Goal: Task Accomplishment & Management: Manage account settings

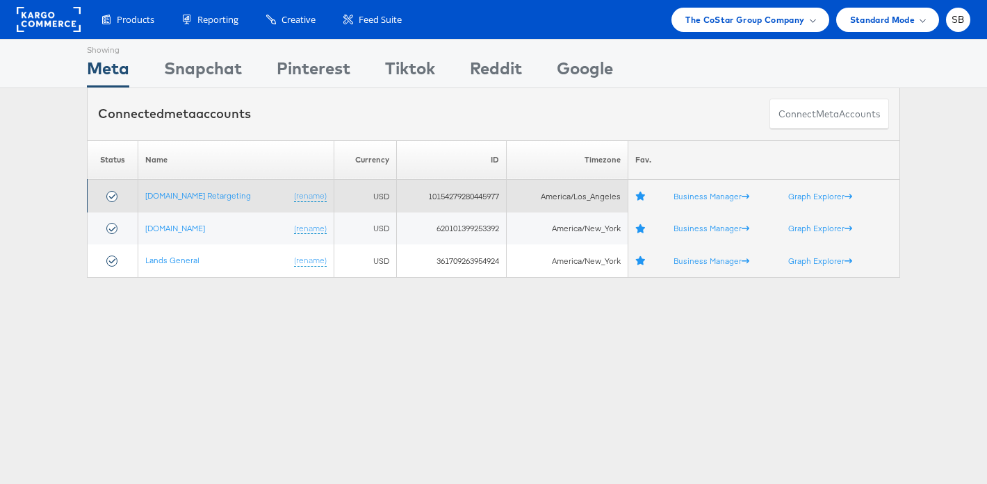
click at [212, 189] on td "[DOMAIN_NAME] Retargeting (rename)" at bounding box center [236, 196] width 196 height 33
click at [211, 194] on link "[DOMAIN_NAME] Retargeting" at bounding box center [198, 195] width 106 height 10
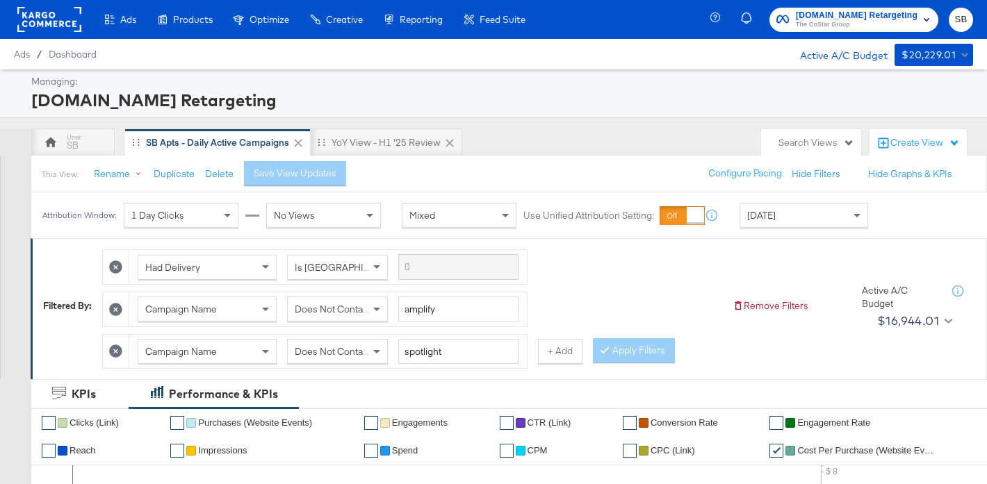
click at [534, 110] on div "[DOMAIN_NAME] Retargeting" at bounding box center [500, 100] width 938 height 24
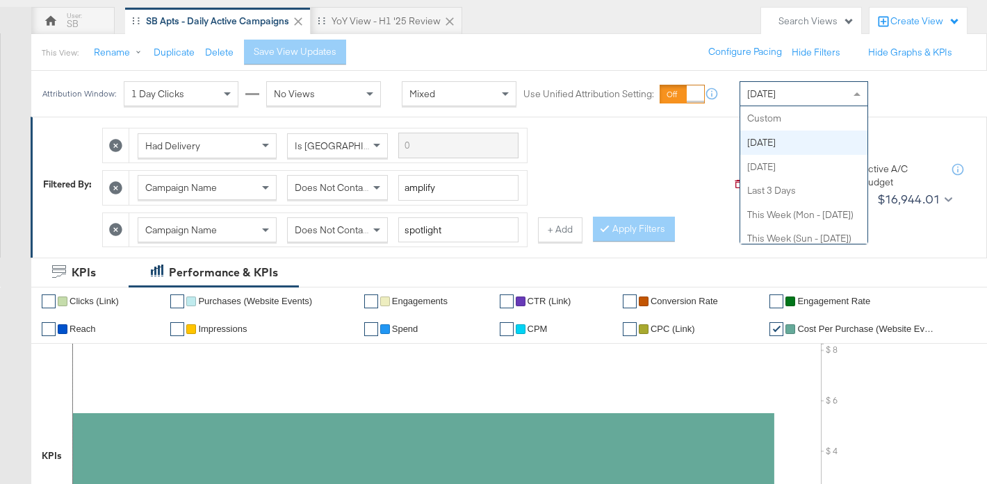
click at [769, 85] on div "Today" at bounding box center [803, 94] width 127 height 24
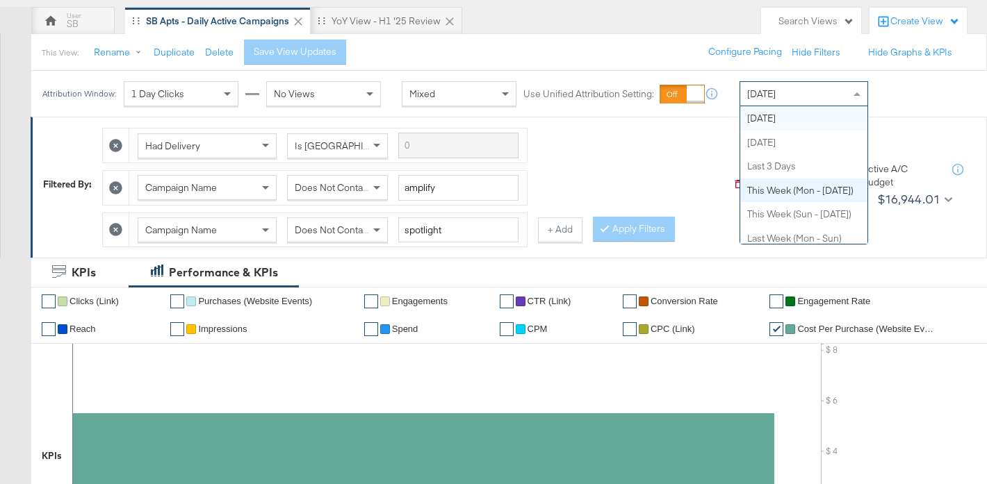
scroll to position [0, 0]
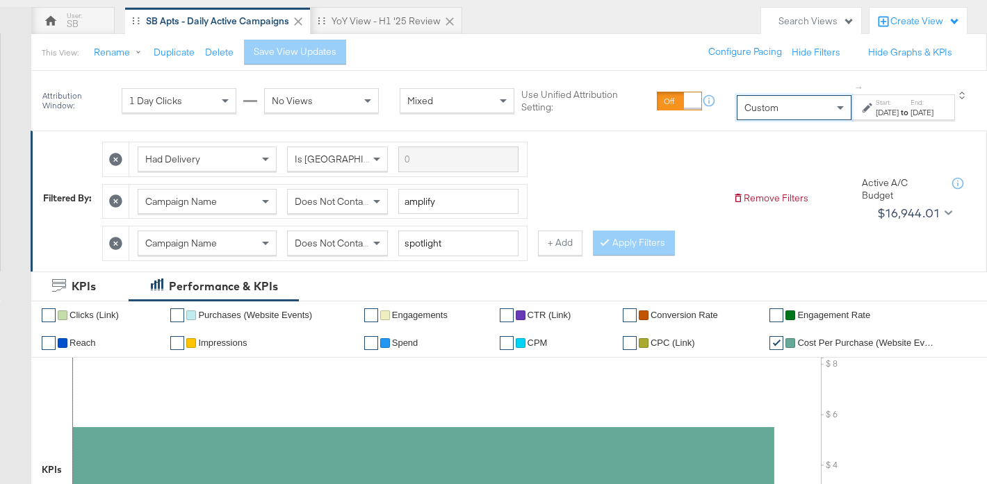
click at [876, 113] on div "Aug 27th 2025" at bounding box center [887, 112] width 23 height 11
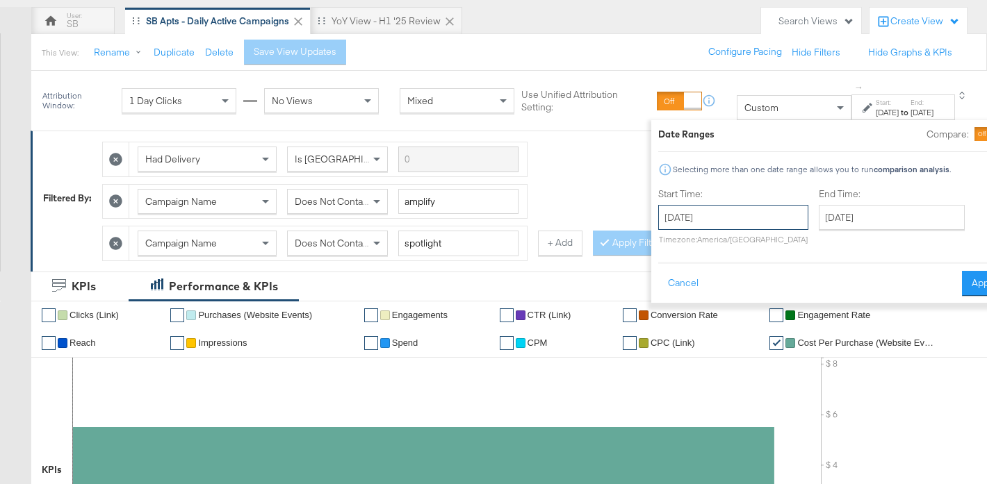
click at [708, 224] on input "August 27th 2025" at bounding box center [733, 217] width 150 height 25
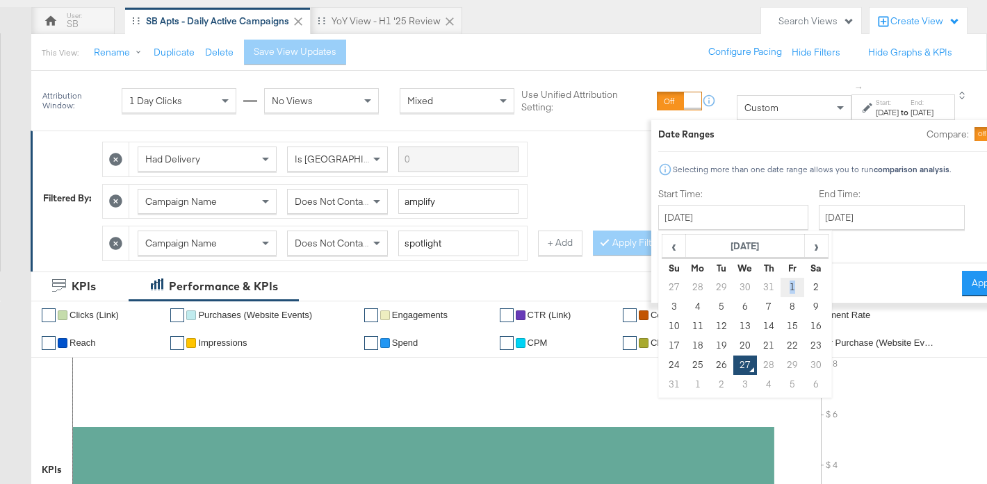
click at [780, 289] on td "1" at bounding box center [792, 287] width 24 height 19
type input "August 1st 2025"
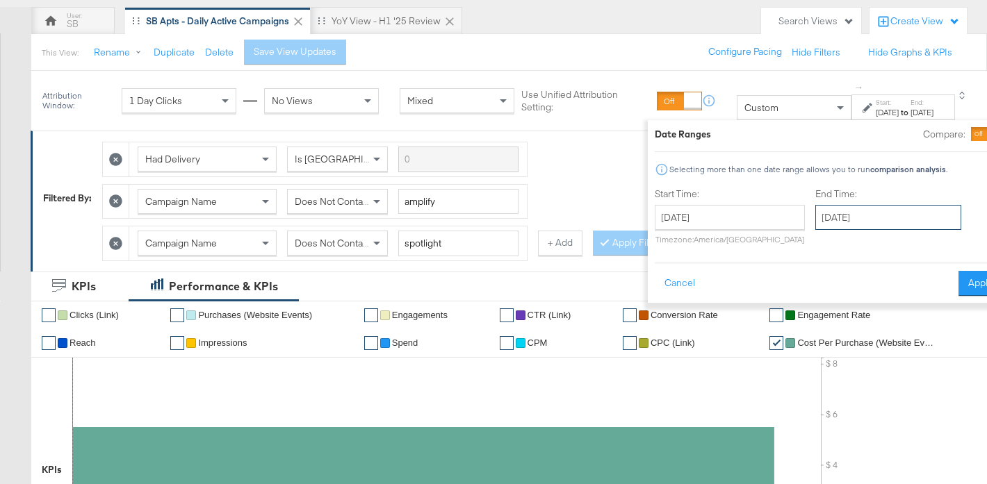
click at [824, 220] on input "August 27th 2025" at bounding box center [888, 217] width 146 height 25
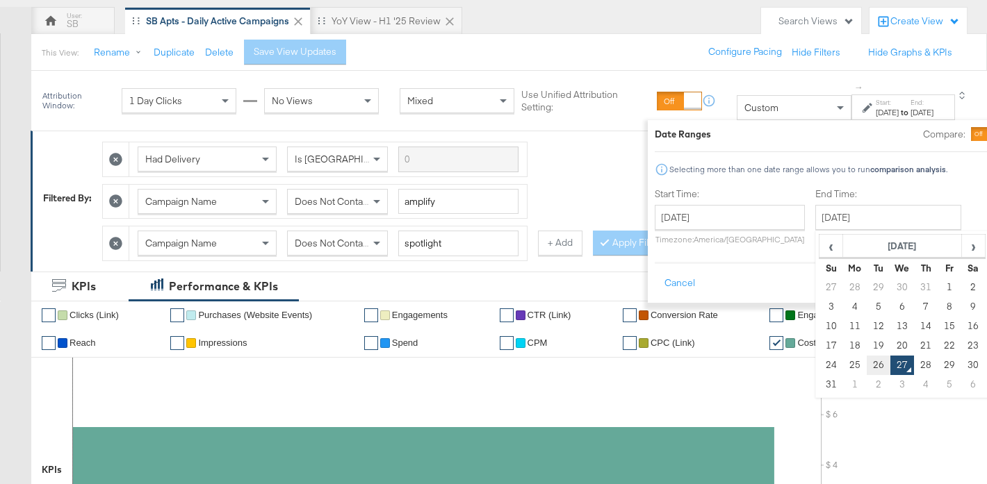
click at [866, 367] on td "26" at bounding box center [878, 365] width 24 height 19
type input "August 26th 2025"
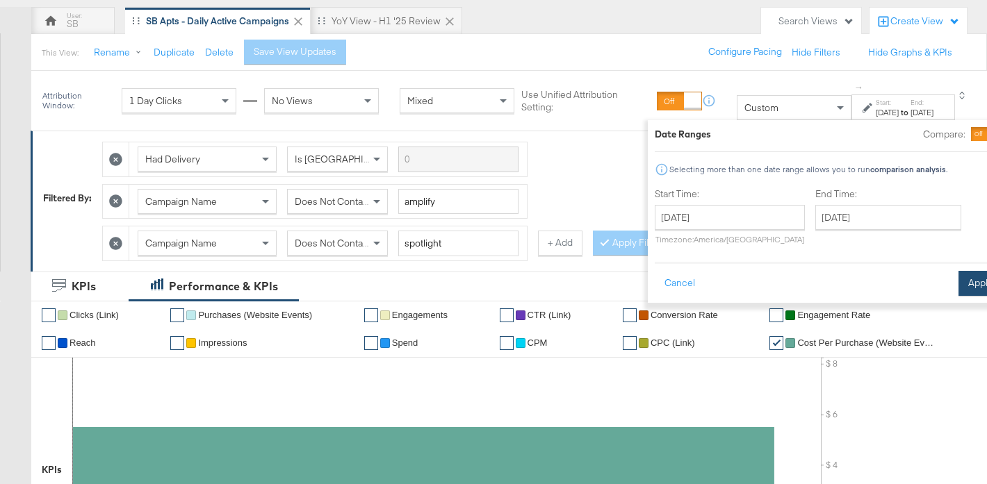
click at [958, 282] on button "Apply" at bounding box center [980, 283] width 44 height 25
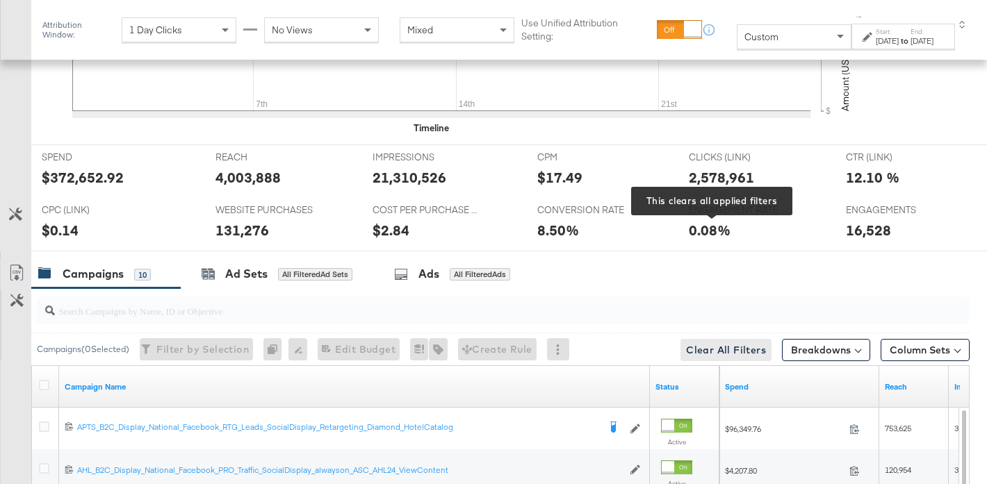
scroll to position [713, 0]
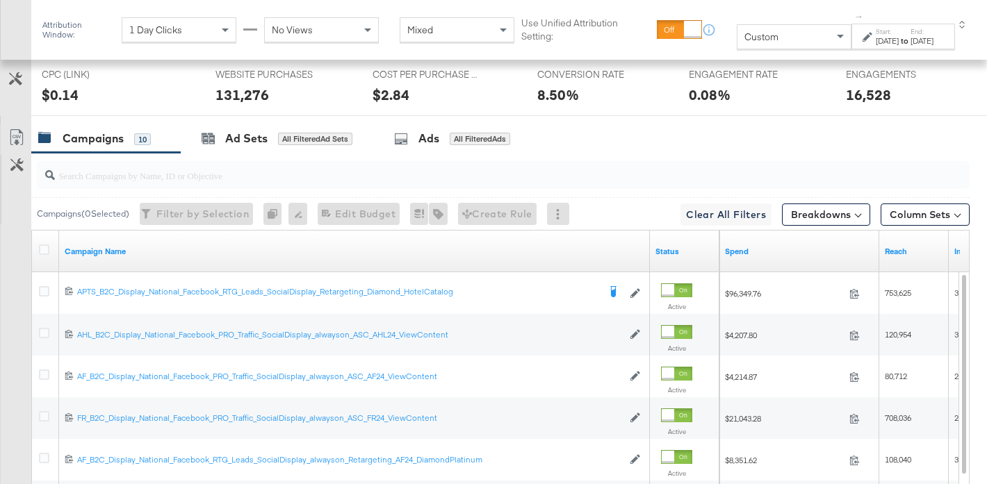
click at [268, 173] on input "search" at bounding box center [471, 169] width 832 height 27
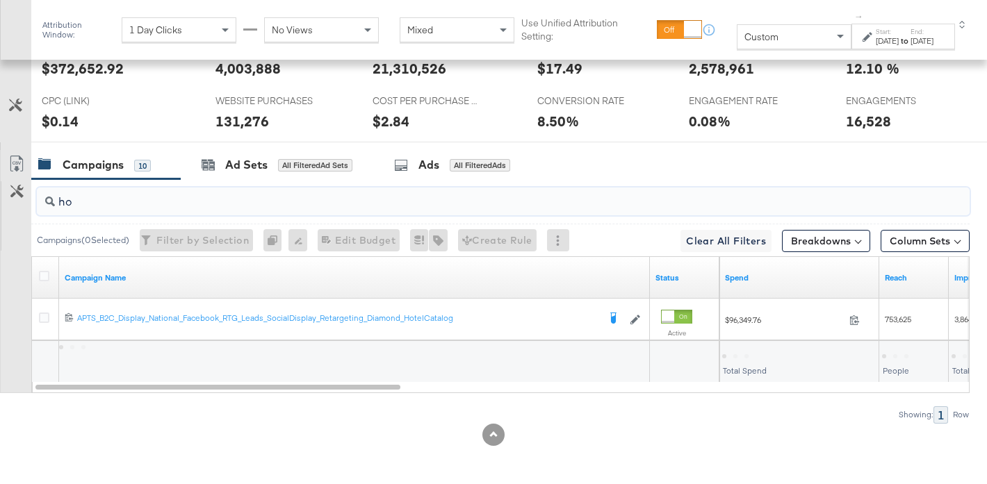
scroll to position [687, 0]
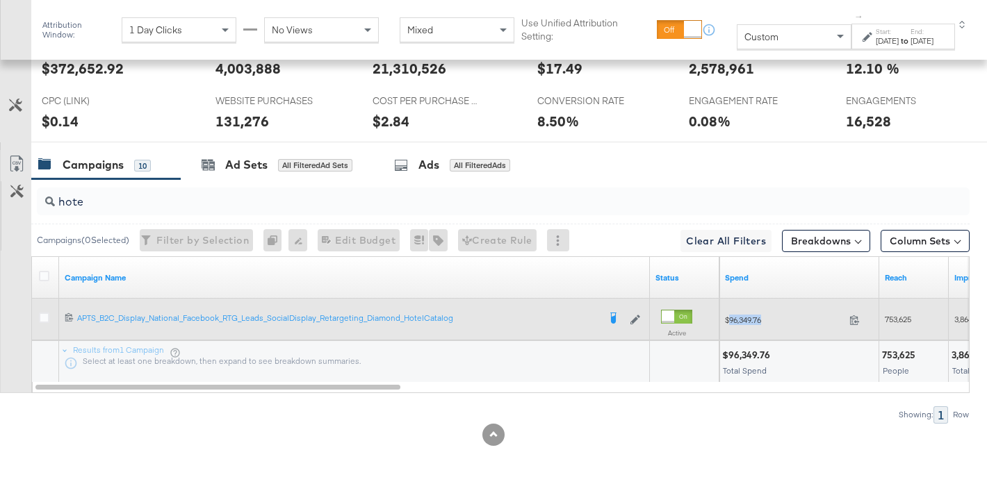
copy span "96,349.76"
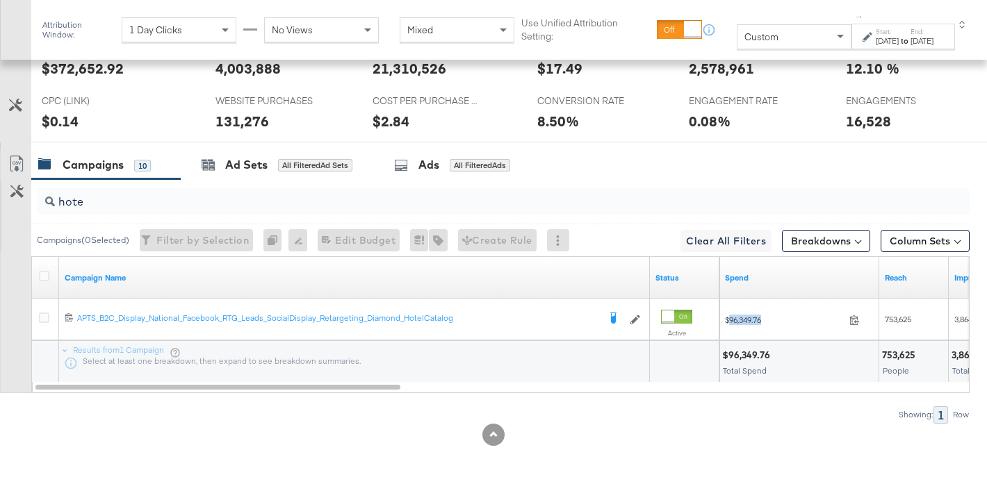
click at [152, 197] on input "hote" at bounding box center [471, 196] width 832 height 27
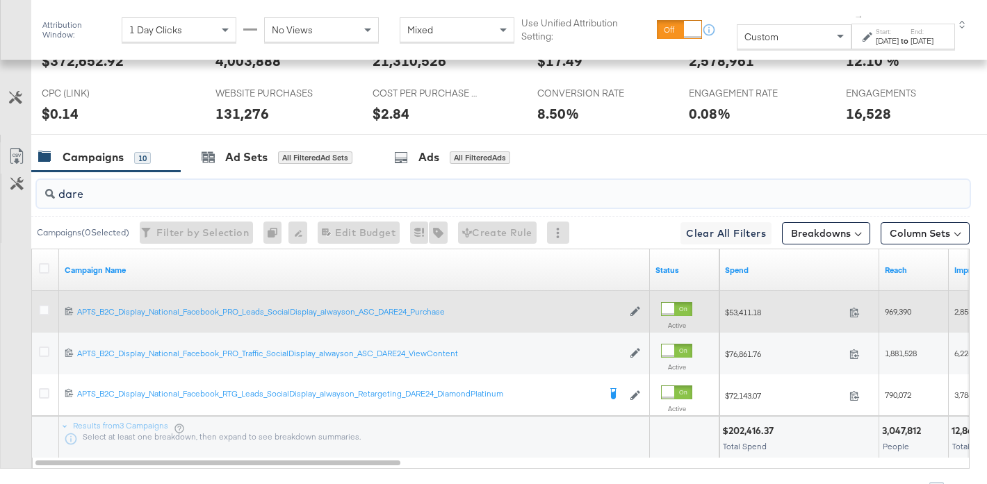
scroll to position [698, 0]
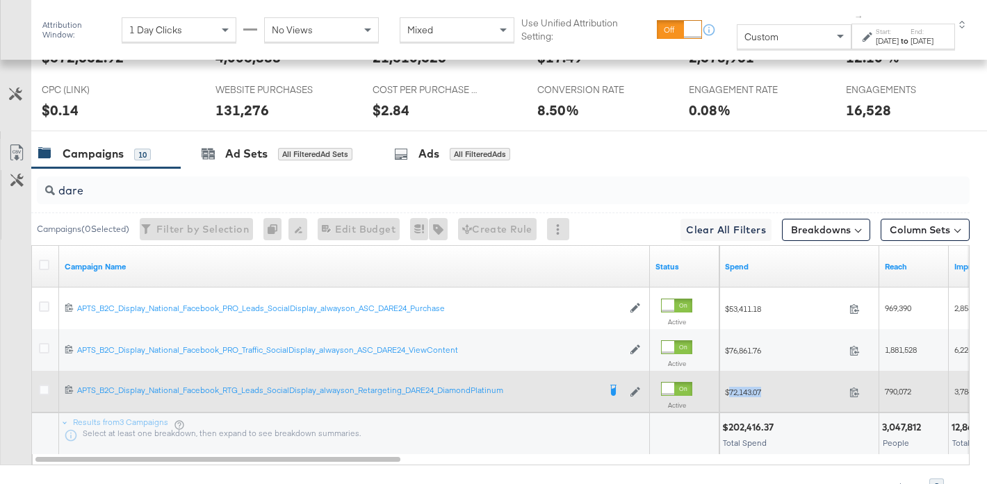
copy span "72,143.07"
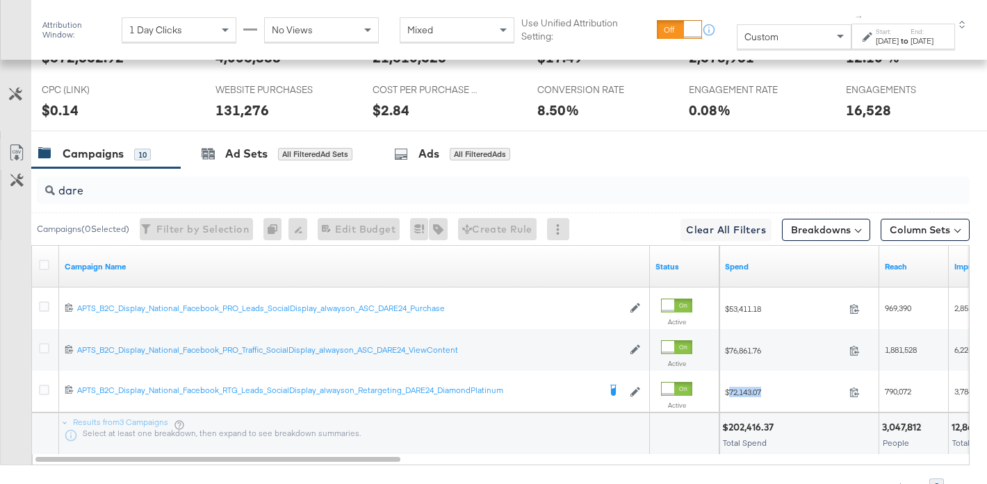
click at [98, 189] on input "dare" at bounding box center [471, 185] width 832 height 27
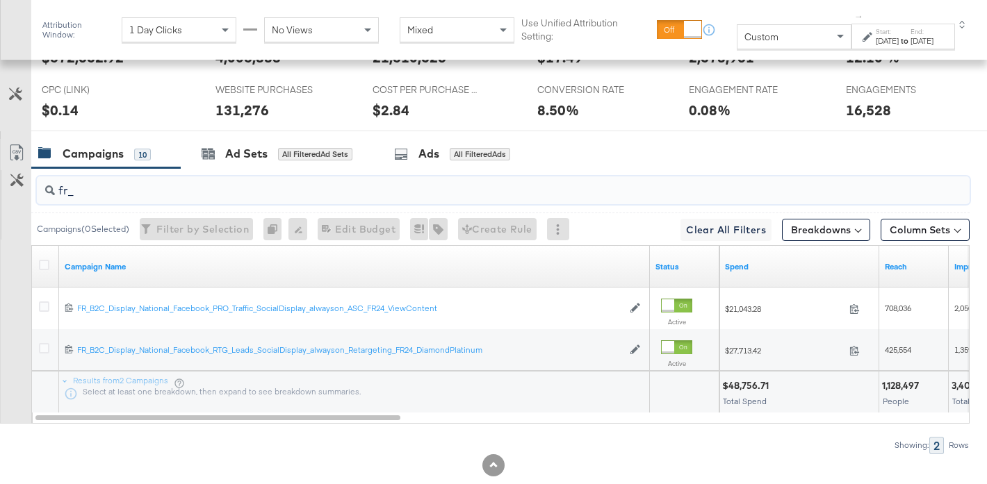
click at [607, 448] on div "Showing: 2 Rows" at bounding box center [485, 445] width 970 height 17
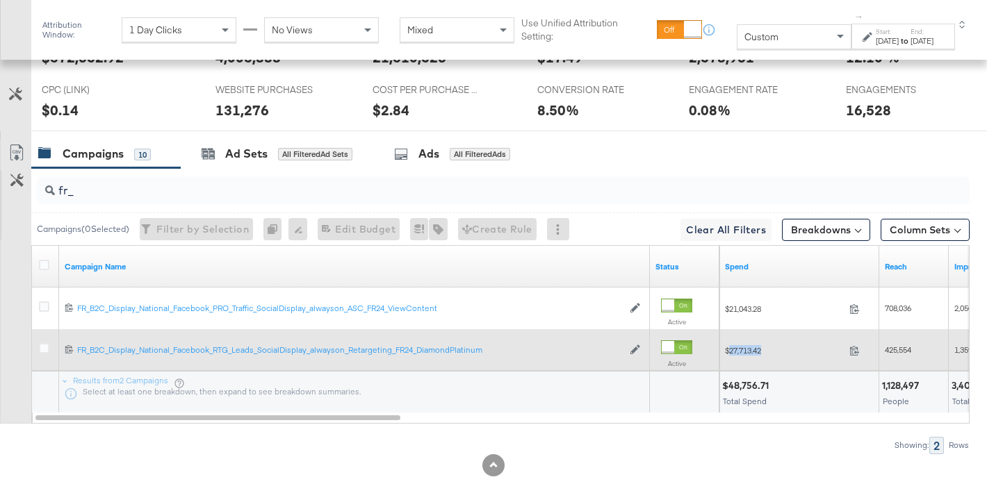
copy span "27,713.42"
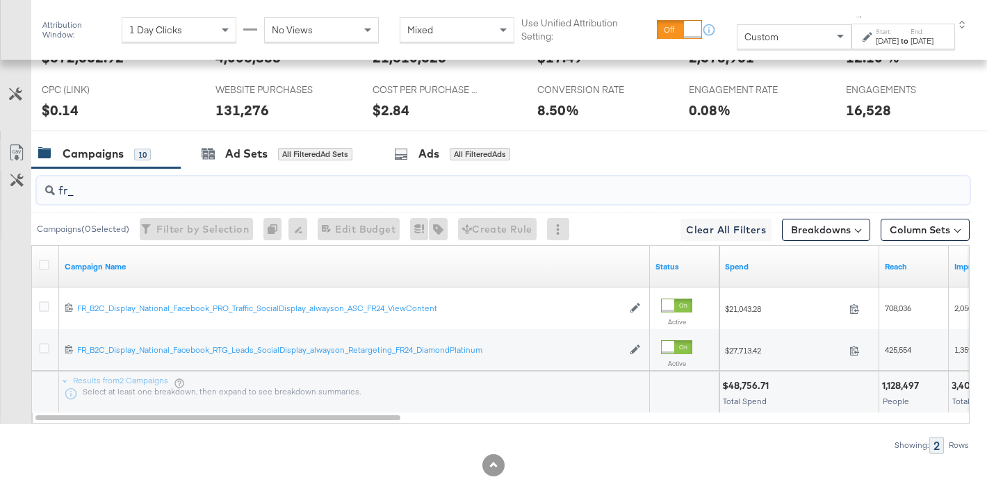
drag, startPoint x: 65, startPoint y: 190, endPoint x: 46, endPoint y: 187, distance: 19.8
click at [46, 187] on div "fr_" at bounding box center [503, 191] width 933 height 28
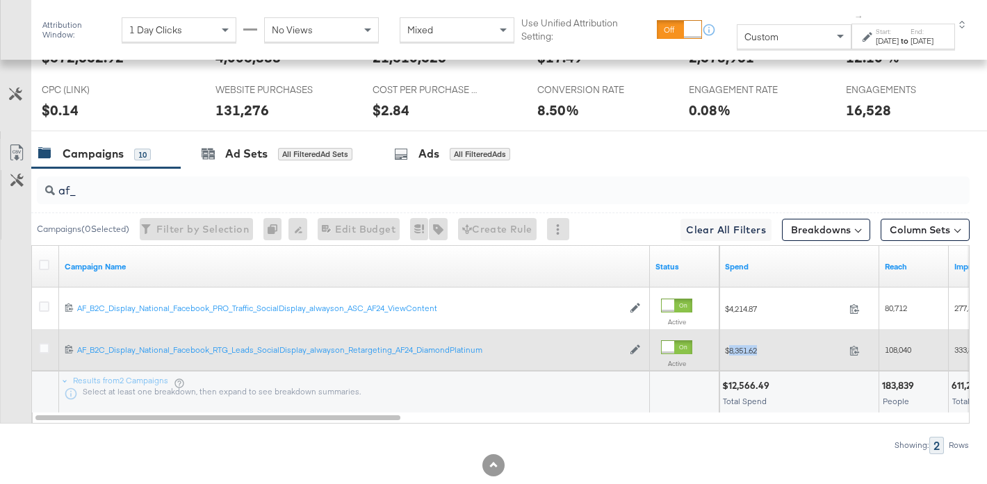
copy span "8,351.62"
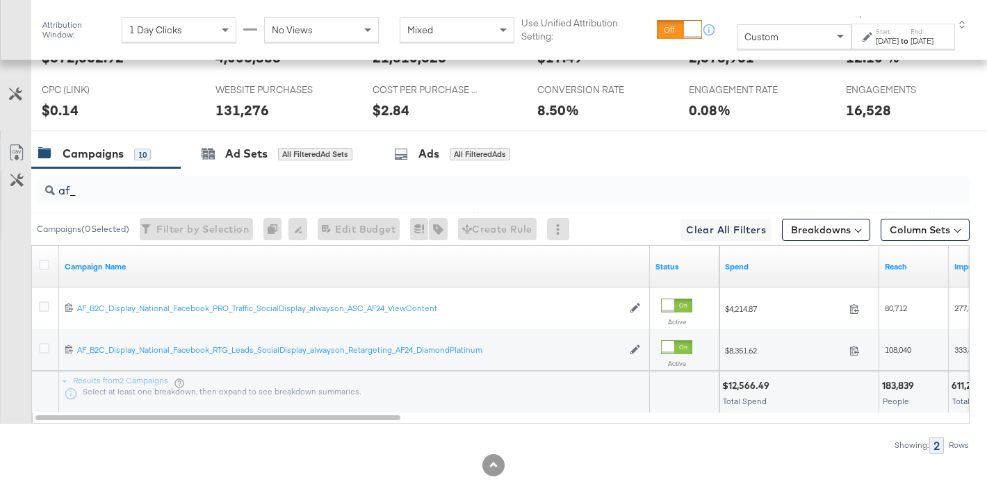
click at [69, 193] on input "af_" at bounding box center [471, 185] width 832 height 27
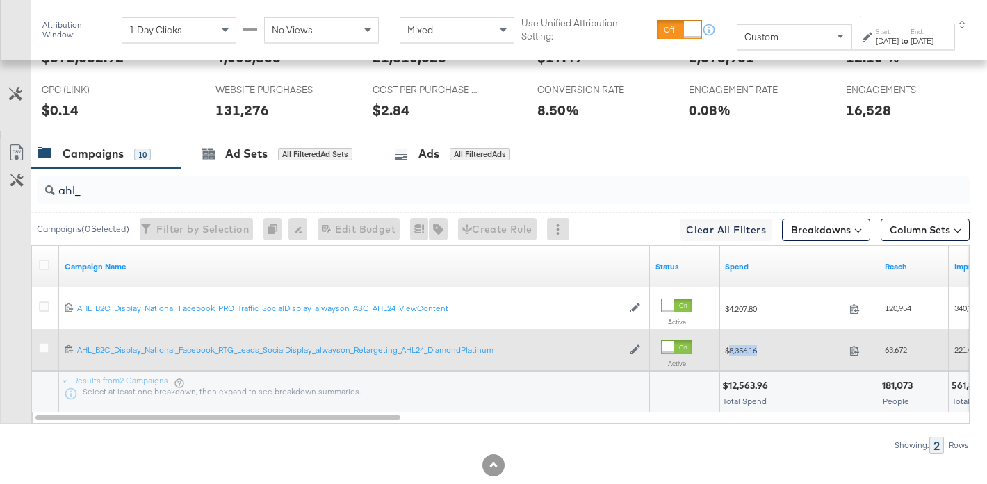
copy span "8,356.16"
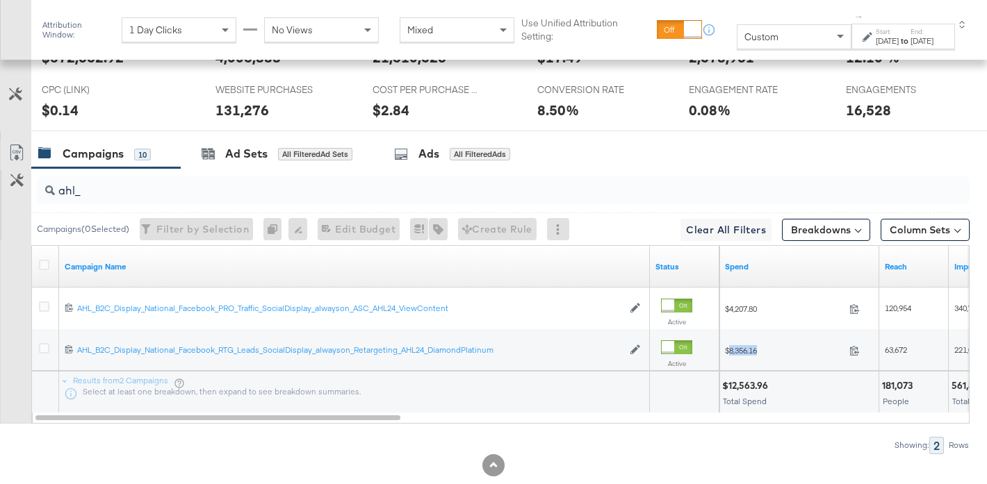
click at [104, 185] on input "ahl_" at bounding box center [471, 185] width 832 height 27
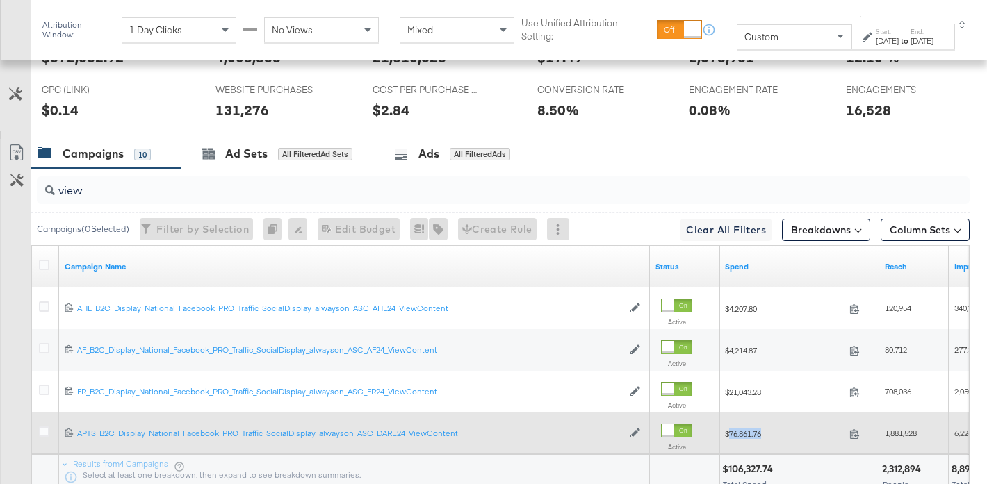
copy span "76,861.76"
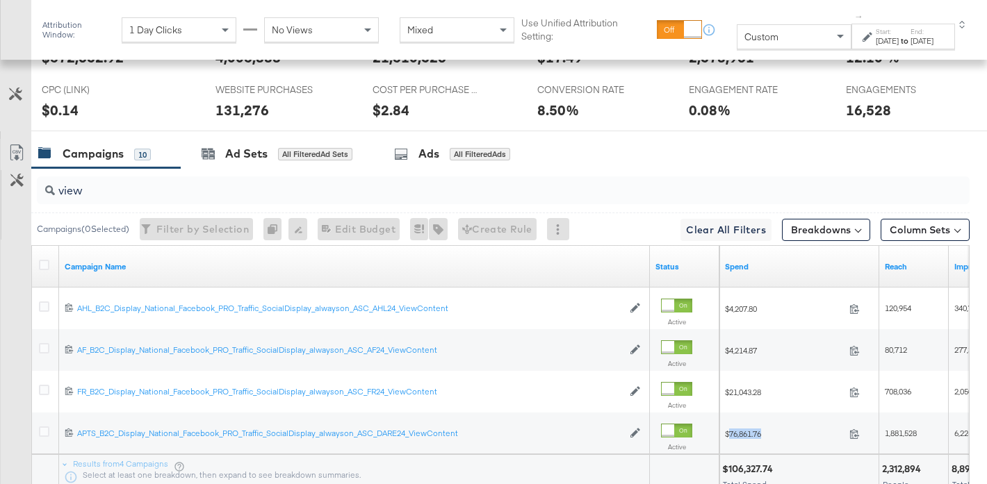
click at [230, 183] on input "view" at bounding box center [471, 185] width 832 height 27
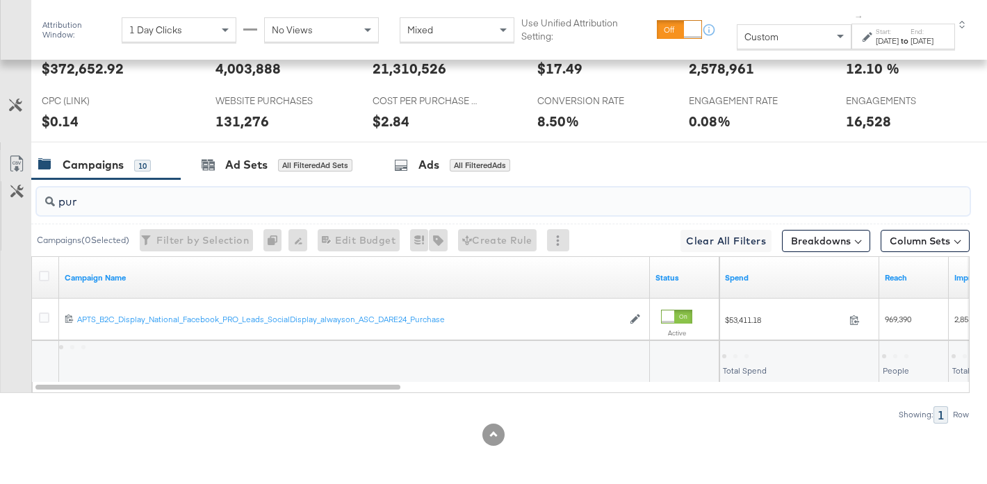
scroll to position [687, 0]
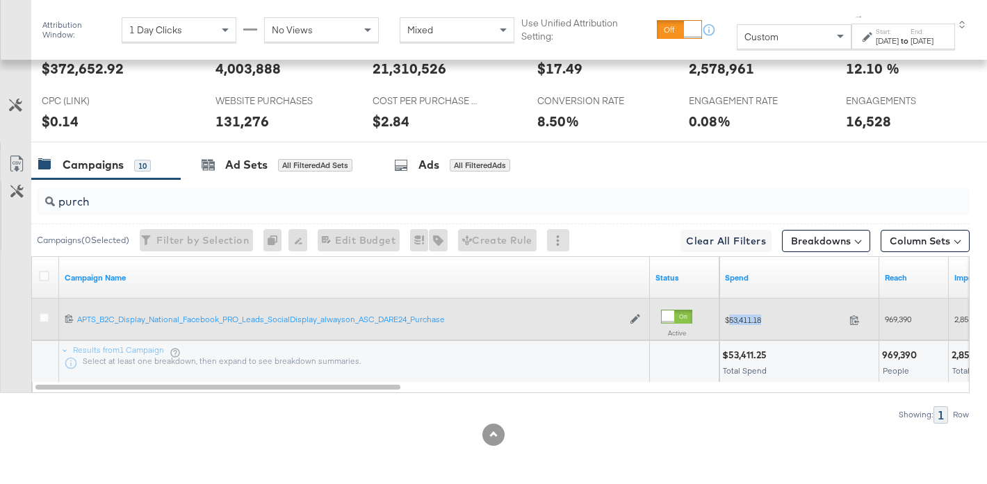
copy span "53,411.18"
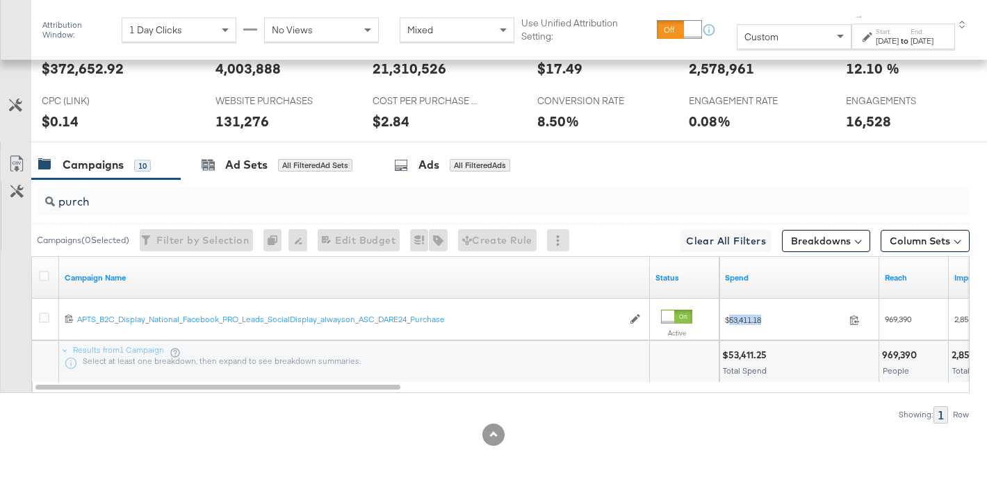
click at [88, 195] on input "purch" at bounding box center [471, 196] width 832 height 27
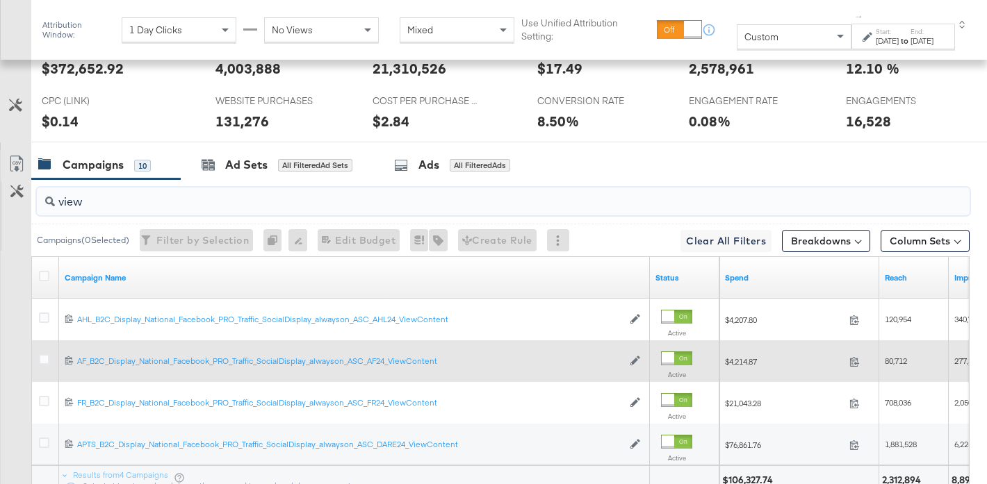
type input "view"
copy span "4,214.87"
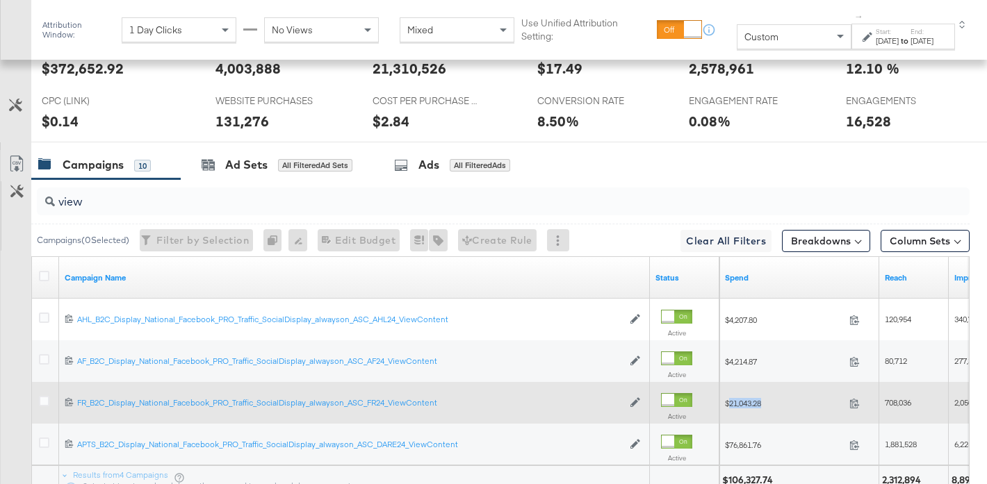
copy span "21,043.28"
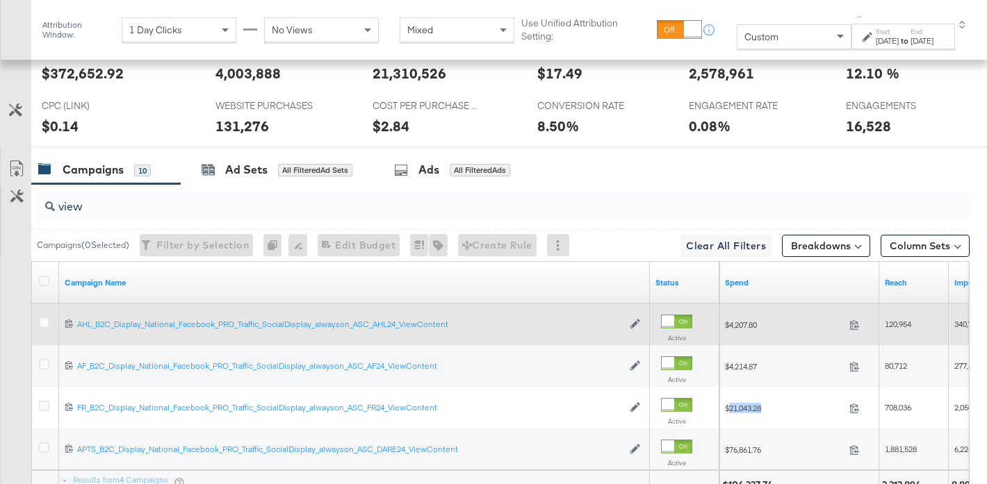
scroll to position [680, 0]
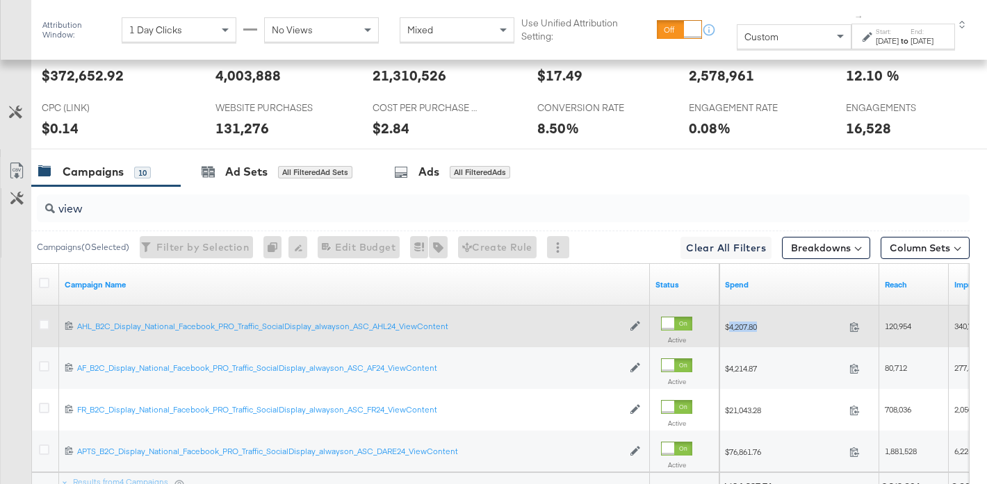
copy span "4,207.80"
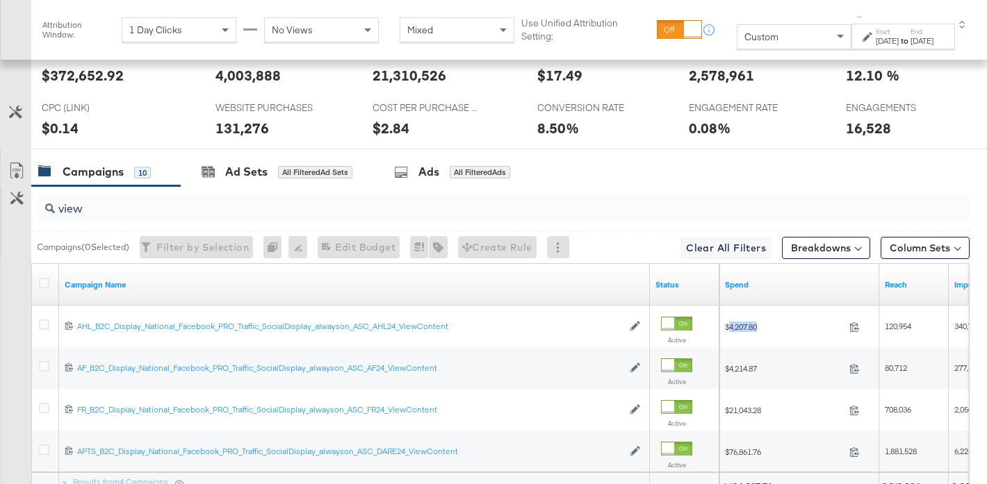
click at [404, 202] on input "view" at bounding box center [471, 203] width 832 height 27
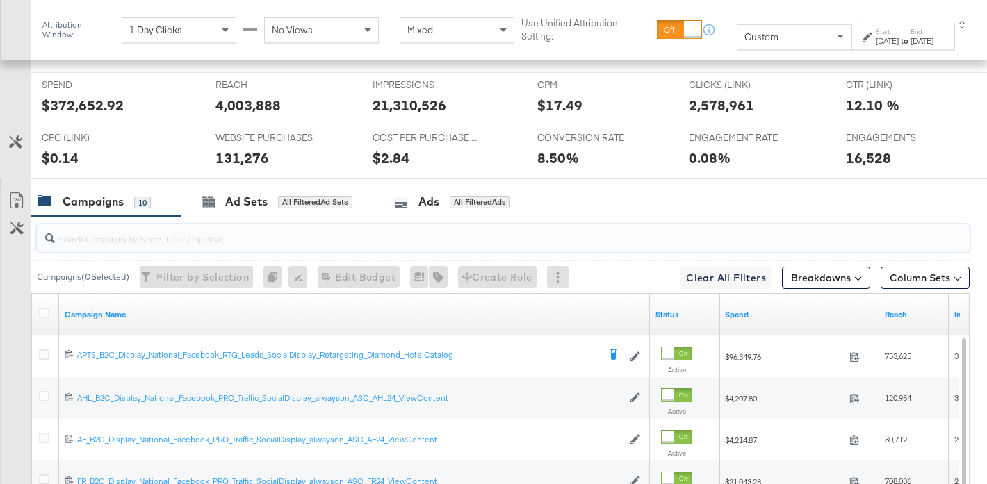
scroll to position [649, 0]
click at [360, 238] on input "search" at bounding box center [471, 233] width 832 height 27
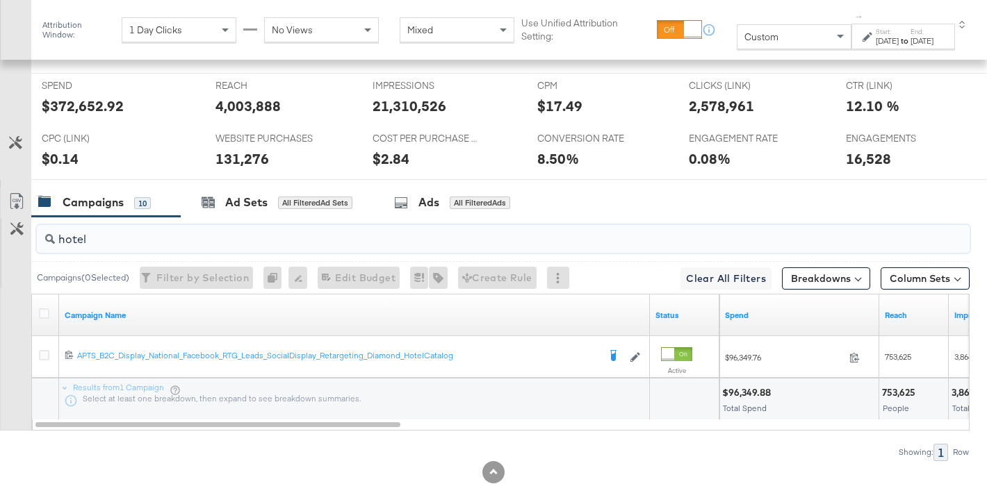
type input "hotel"
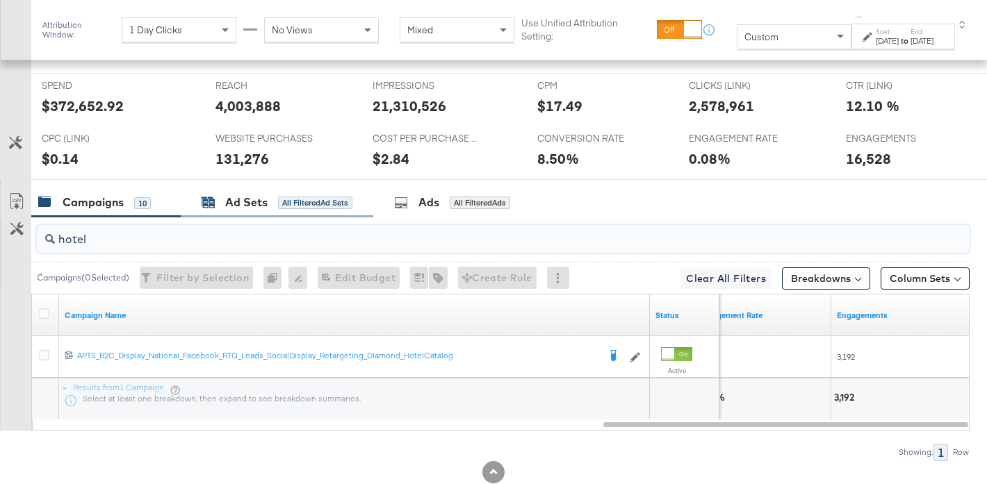
click at [284, 199] on div "All Filtered Ad Sets" at bounding box center [315, 203] width 74 height 13
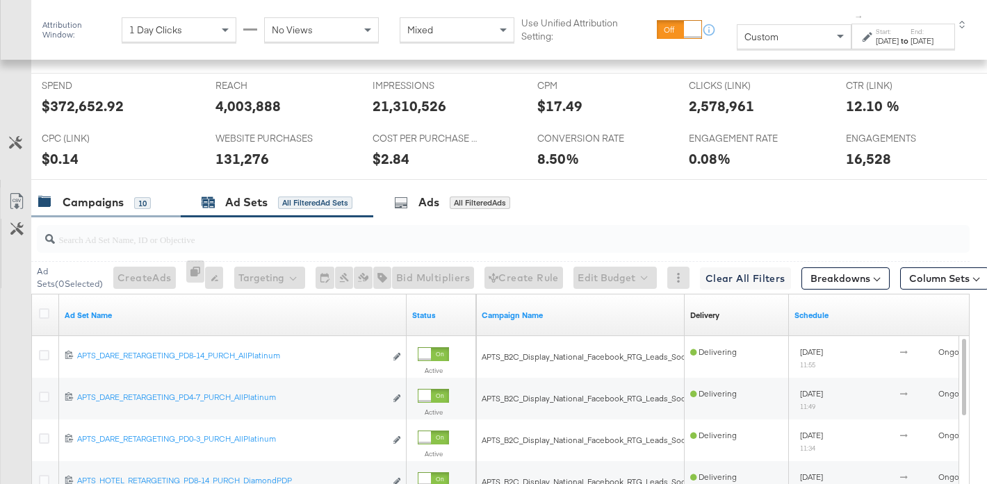
click at [99, 190] on div "Campaigns 10" at bounding box center [105, 203] width 149 height 30
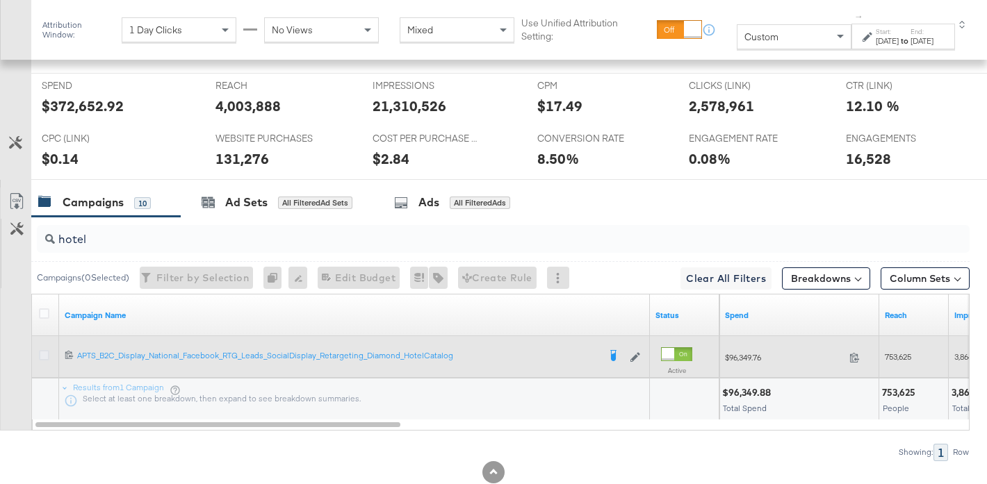
click at [42, 354] on icon at bounding box center [44, 355] width 10 height 10
click at [0, 0] on input "checkbox" at bounding box center [0, 0] width 0 height 0
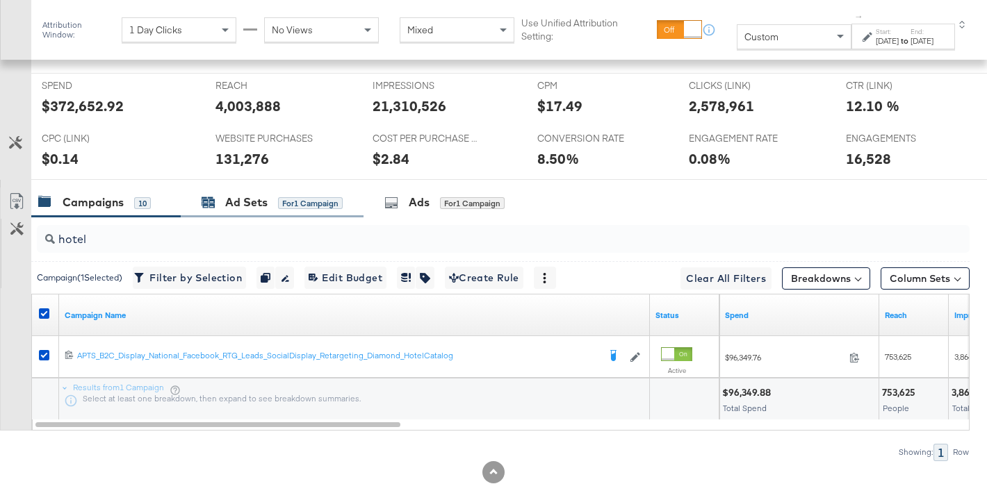
click at [252, 206] on div "Ad Sets" at bounding box center [246, 203] width 42 height 16
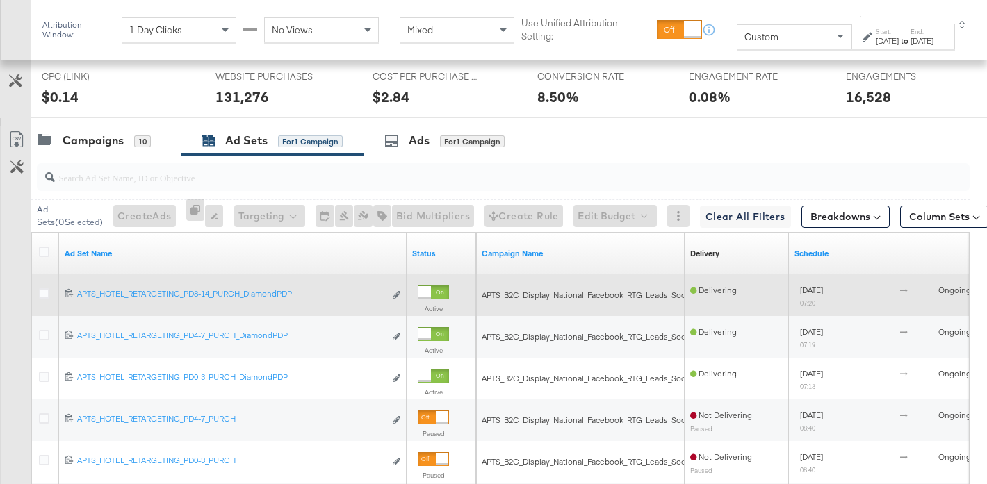
scroll to position [719, 0]
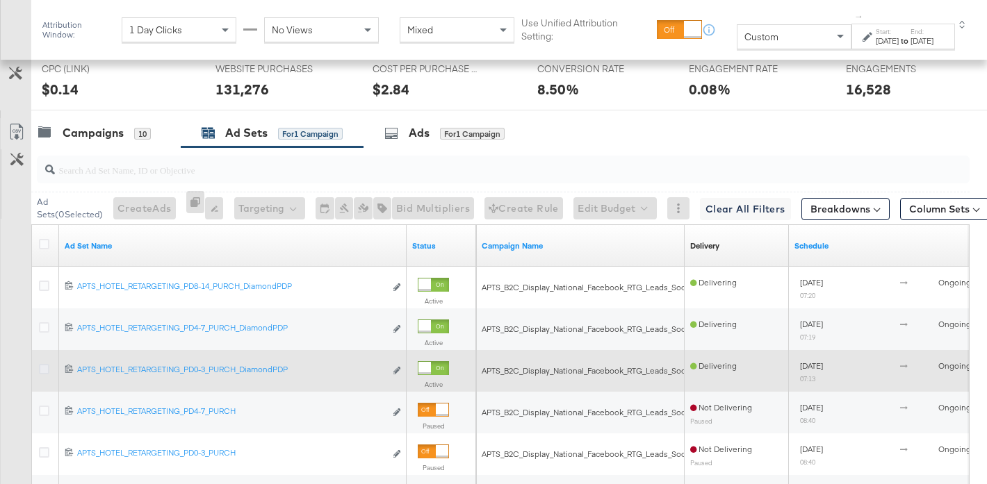
click at [44, 372] on icon at bounding box center [44, 369] width 10 height 10
click at [0, 0] on input "checkbox" at bounding box center [0, 0] width 0 height 0
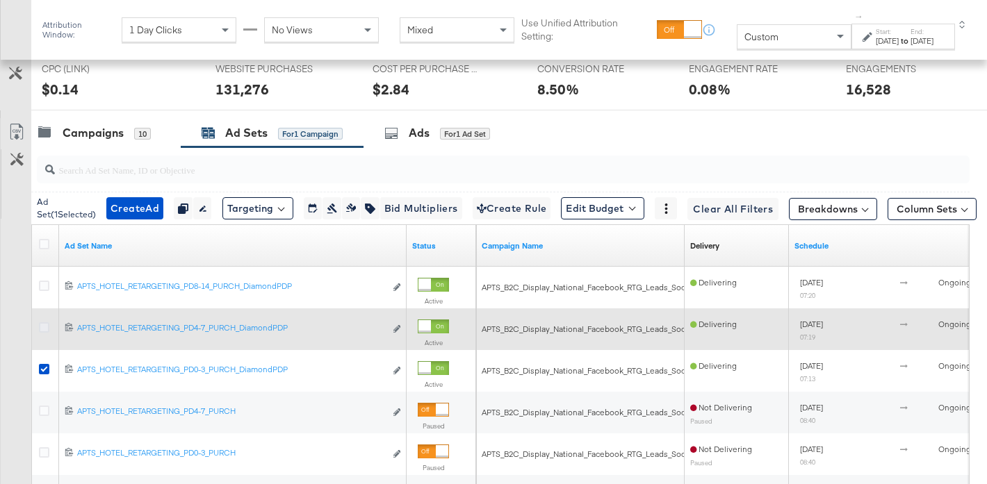
click at [43, 329] on icon at bounding box center [44, 327] width 10 height 10
click at [0, 0] on input "checkbox" at bounding box center [0, 0] width 0 height 0
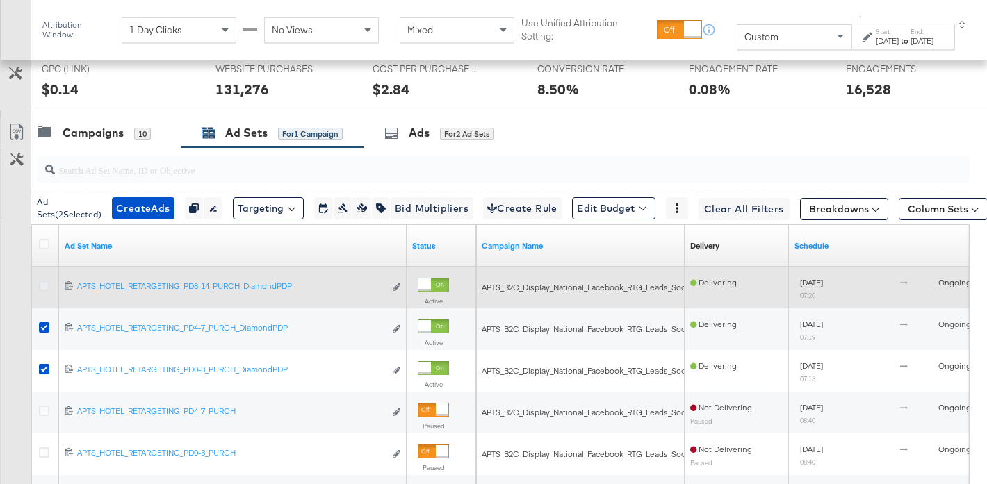
click at [44, 284] on icon at bounding box center [44, 286] width 10 height 10
click at [0, 0] on input "checkbox" at bounding box center [0, 0] width 0 height 0
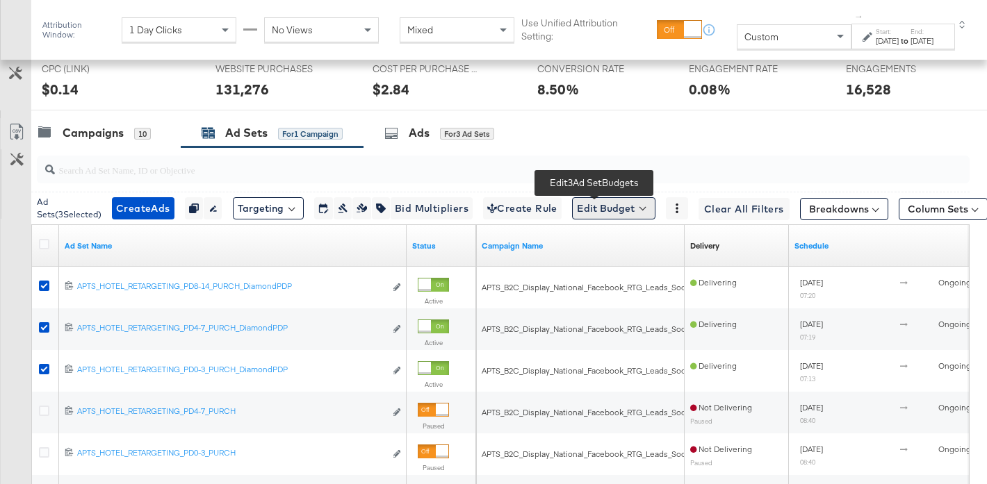
click at [599, 212] on button "Edit Budget" at bounding box center [613, 208] width 83 height 22
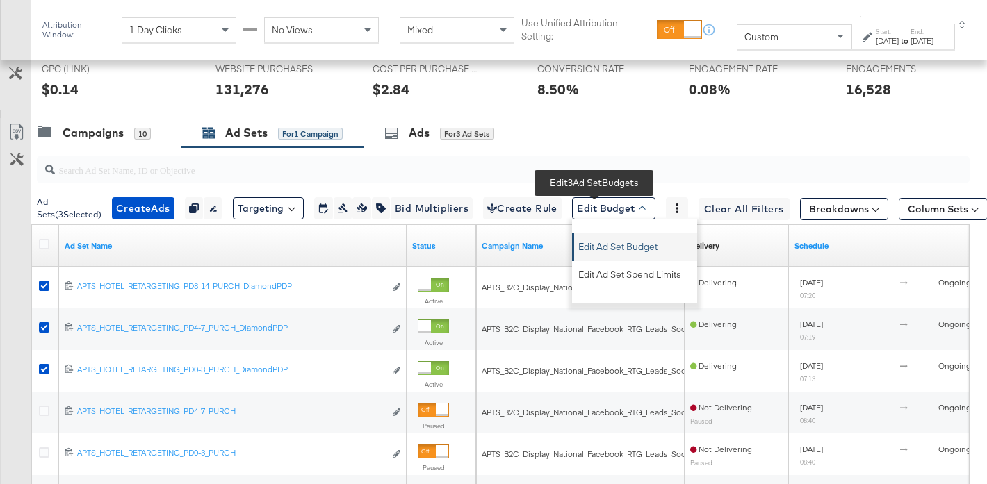
click at [637, 250] on span "Edit Ad Set Budget" at bounding box center [617, 245] width 79 height 18
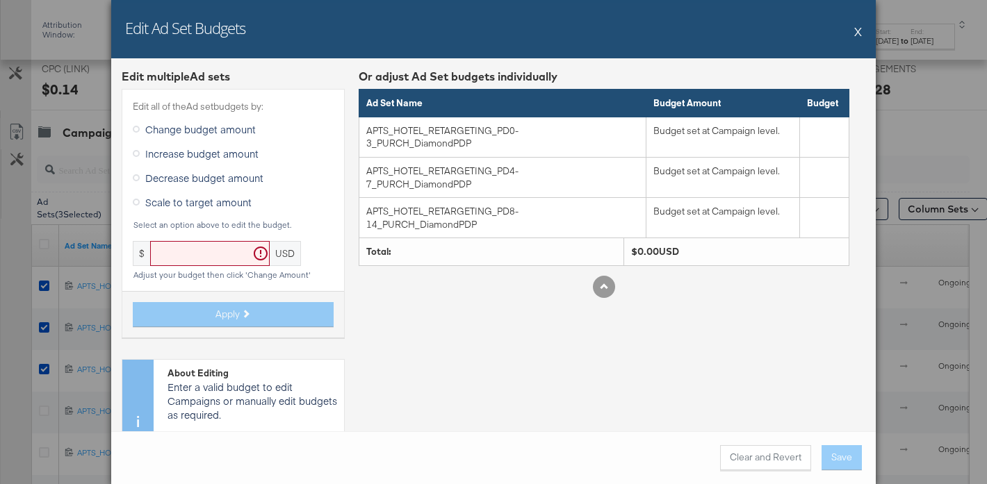
click at [218, 205] on span "Scale to target amount" at bounding box center [198, 202] width 106 height 14
click at [0, 0] on input "Scale to target amount" at bounding box center [0, 0] width 0 height 0
click at [860, 33] on button "X" at bounding box center [858, 31] width 8 height 28
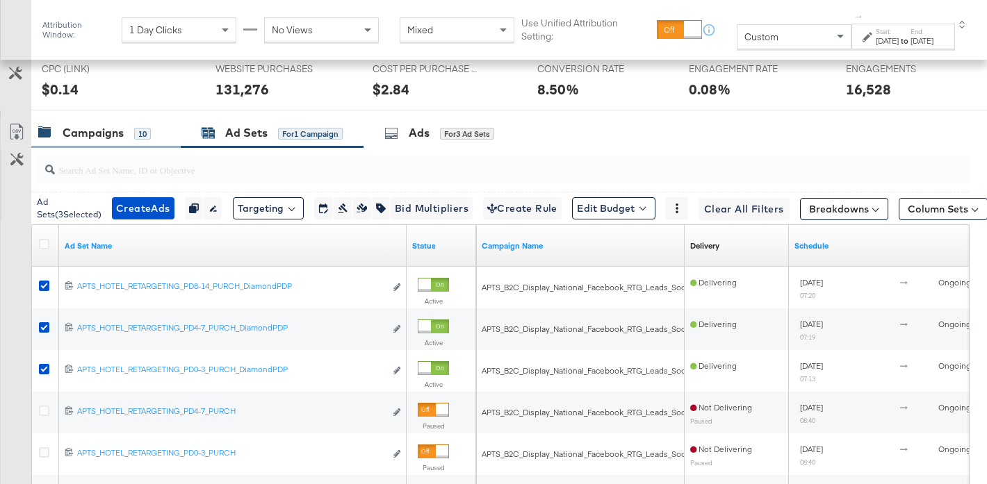
click at [149, 138] on div "10" at bounding box center [142, 134] width 17 height 13
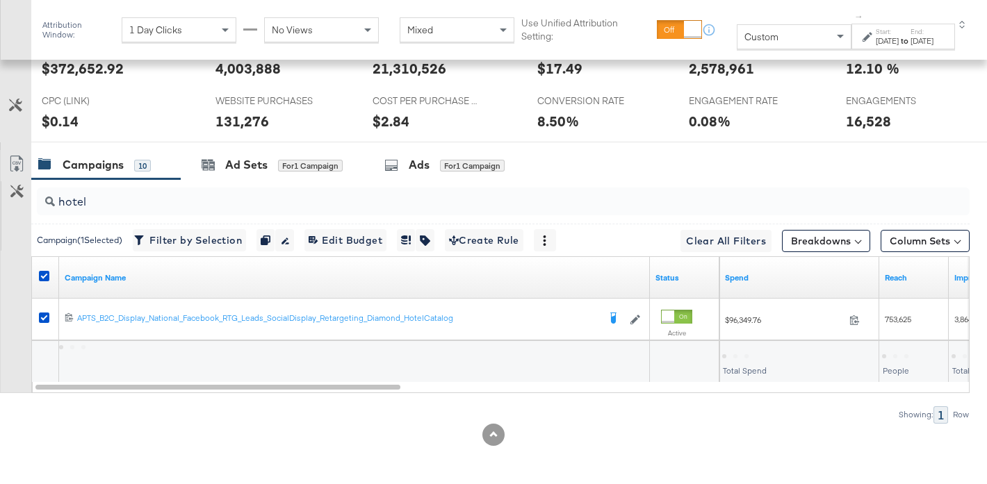
scroll to position [687, 0]
drag, startPoint x: 646, startPoint y: 273, endPoint x: 490, endPoint y: 279, distance: 155.8
click at [490, 279] on div "Campaign Name" at bounding box center [354, 278] width 591 height 42
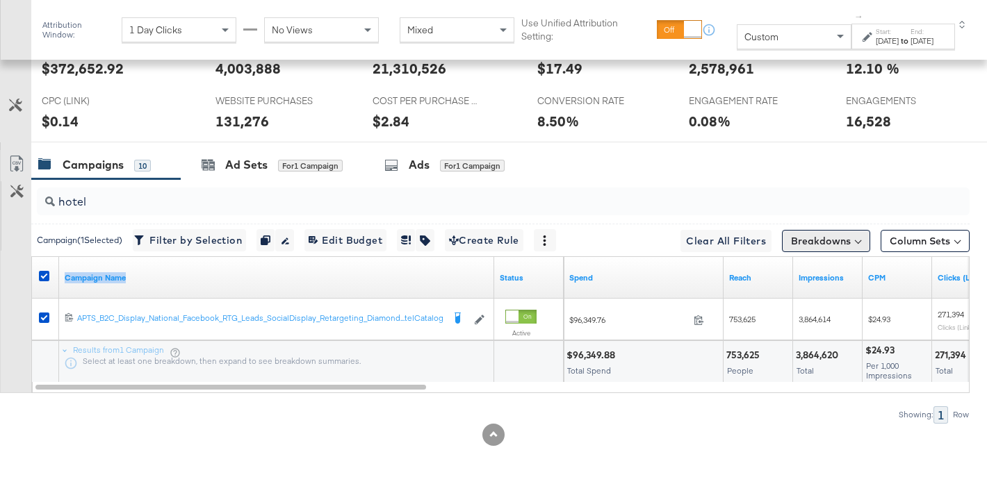
click at [833, 240] on button "Breakdowns" at bounding box center [826, 241] width 88 height 22
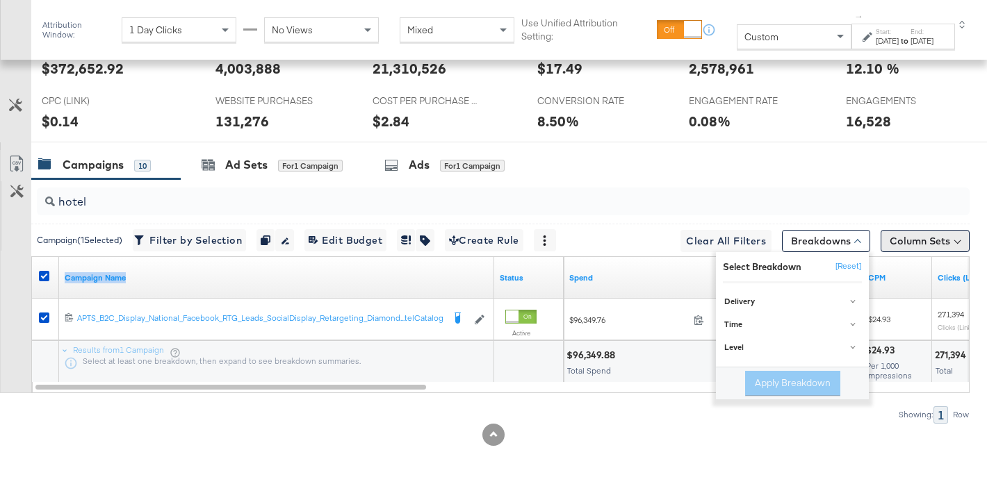
click at [934, 239] on button "Column Sets" at bounding box center [925, 241] width 89 height 22
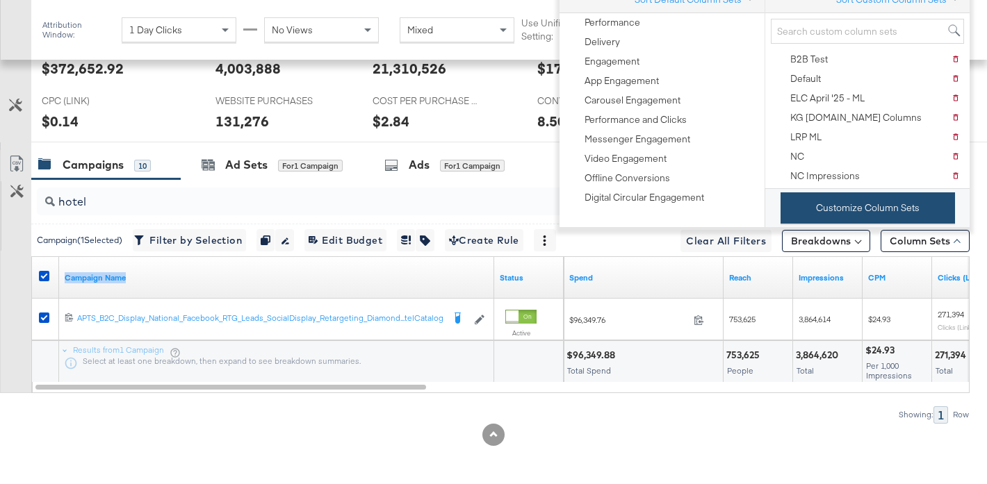
click at [860, 203] on button "Customize Column Sets" at bounding box center [867, 208] width 174 height 31
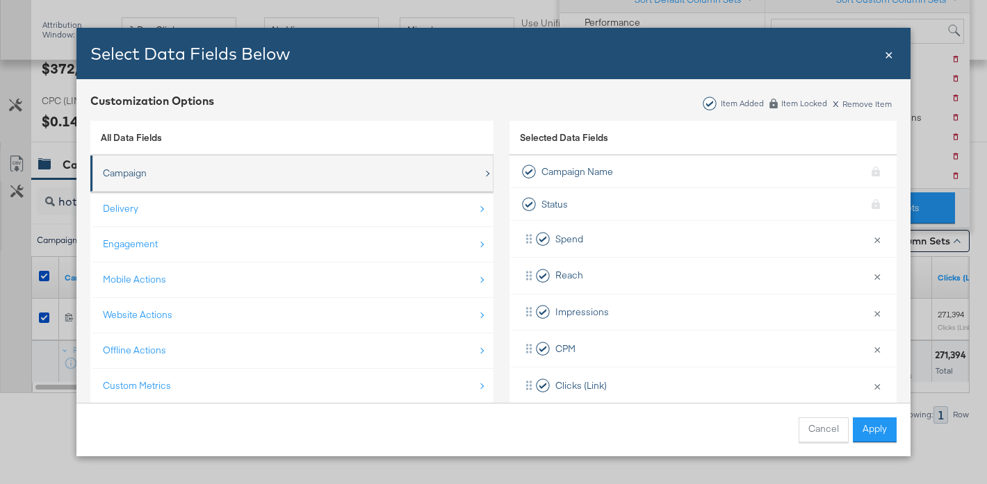
click at [234, 172] on div "Campaign" at bounding box center [293, 173] width 380 height 28
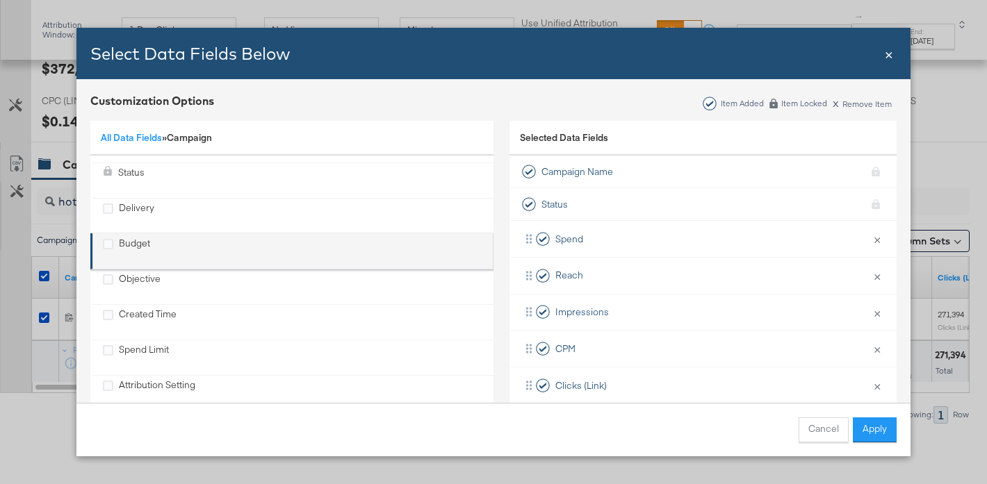
scroll to position [69, 0]
click at [154, 229] on li "Budget" at bounding box center [291, 246] width 403 height 36
click at [129, 240] on div "Budget" at bounding box center [134, 245] width 31 height 28
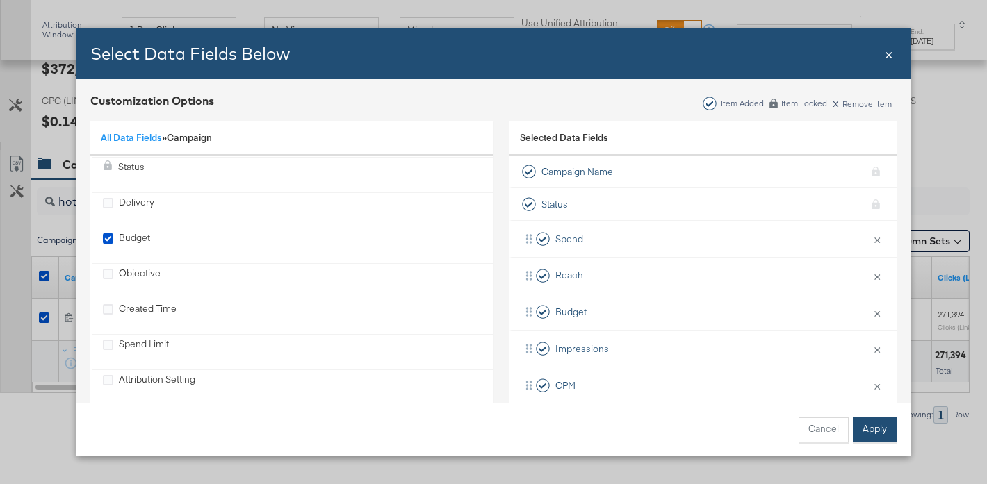
click at [867, 432] on button "Apply" at bounding box center [875, 430] width 44 height 25
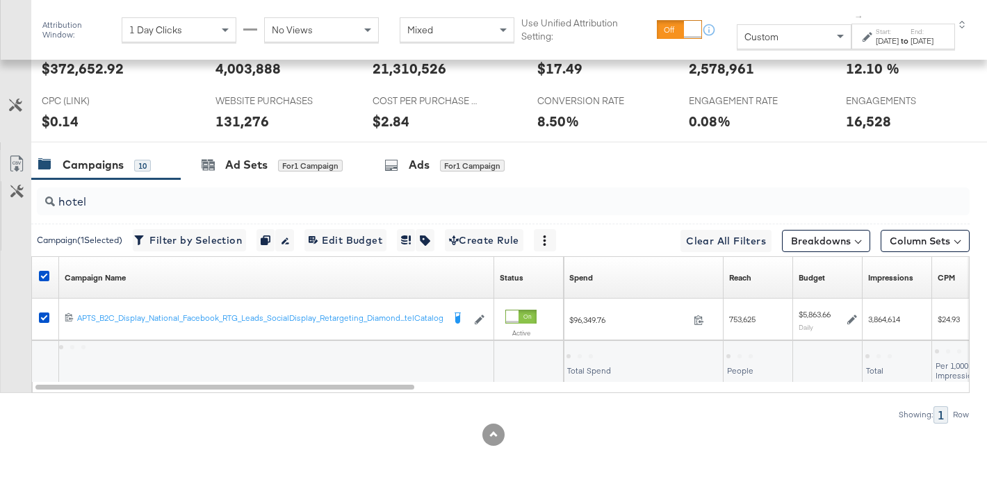
scroll to position [0, 0]
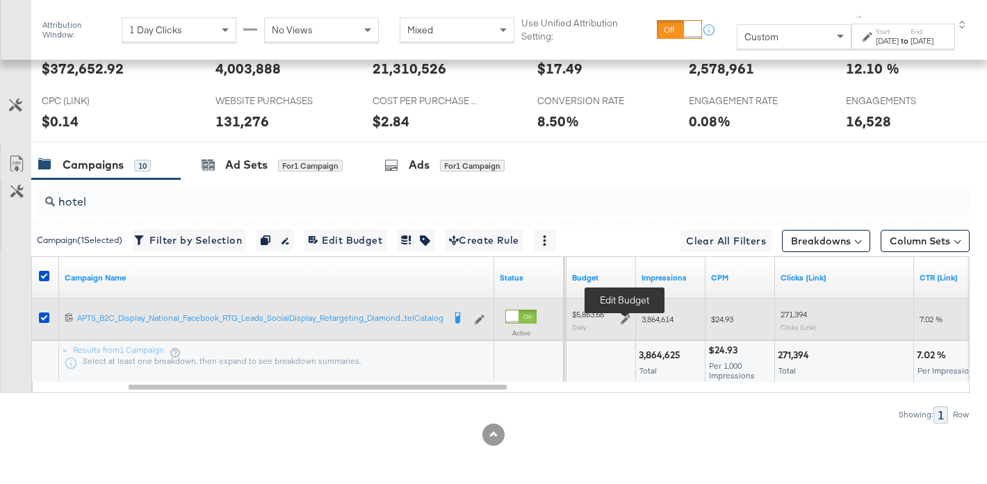
click at [625, 318] on icon at bounding box center [626, 321] width 10 height 10
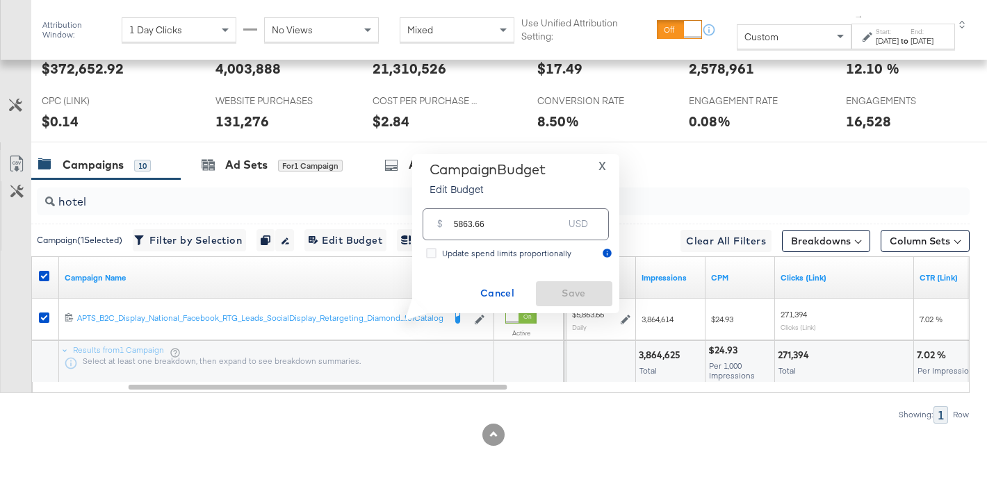
click at [509, 224] on input "5863.66" at bounding box center [509, 219] width 110 height 30
paste input "$7,318.1"
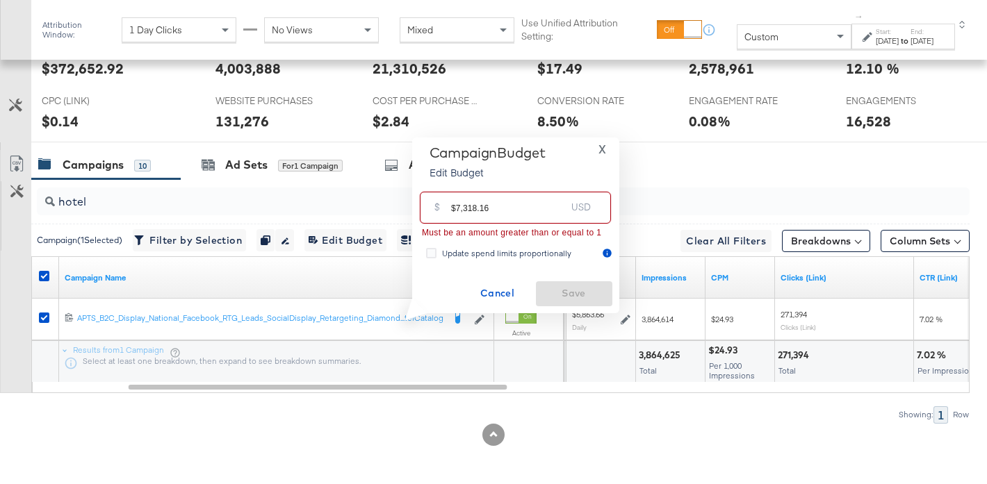
click at [461, 211] on input "$7,318.16" at bounding box center [508, 202] width 115 height 30
click at [527, 217] on input "$7318.16" at bounding box center [508, 202] width 115 height 30
click at [571, 295] on div "Cancel Save" at bounding box center [515, 293] width 193 height 25
click at [534, 269] on div "Campaign Budget Edit Budget X $ $7318.16 USD Must be an amount greater than or …" at bounding box center [515, 226] width 193 height 162
click at [437, 208] on div "$" at bounding box center [437, 210] width 17 height 25
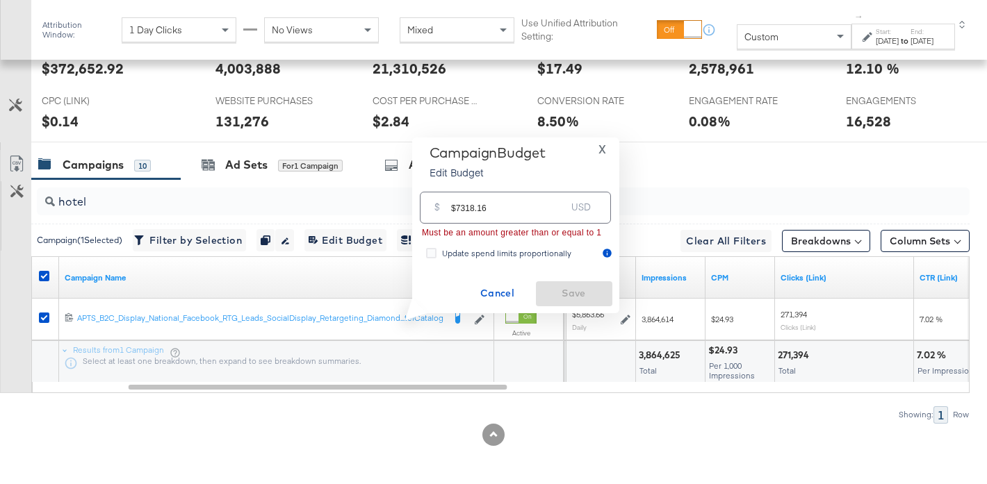
click at [455, 208] on input "$7318.16" at bounding box center [508, 202] width 115 height 30
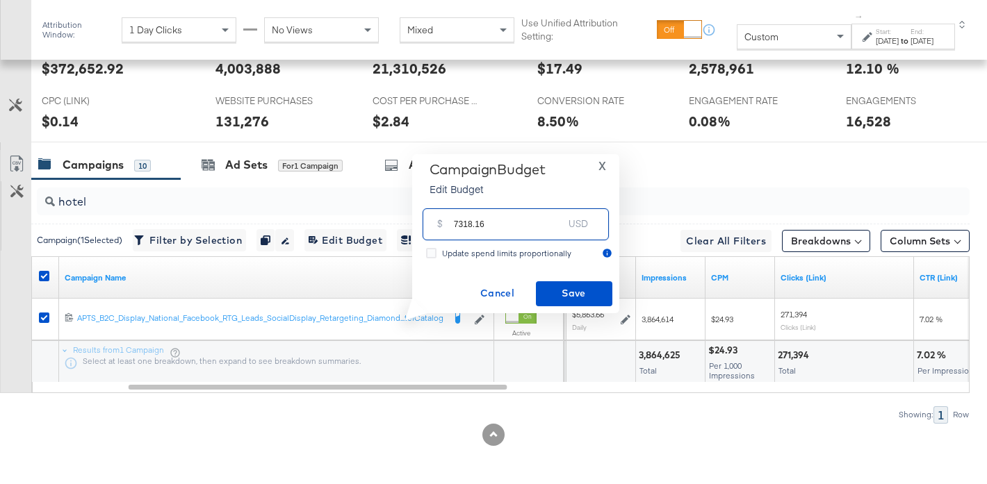
click at [521, 229] on input "7318.16" at bounding box center [509, 219] width 110 height 30
type input "7318.16"
click at [572, 294] on span "Save" at bounding box center [573, 293] width 65 height 17
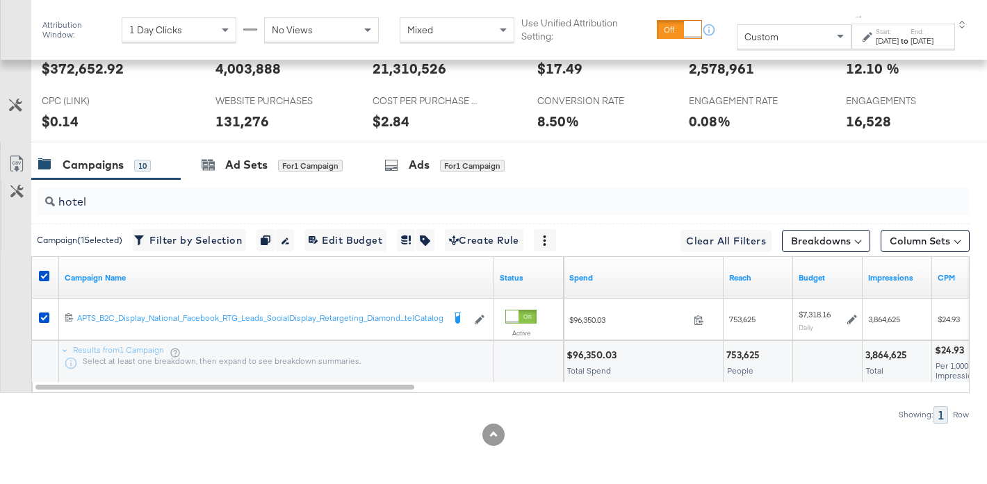
click at [126, 202] on input "hotel" at bounding box center [471, 196] width 832 height 27
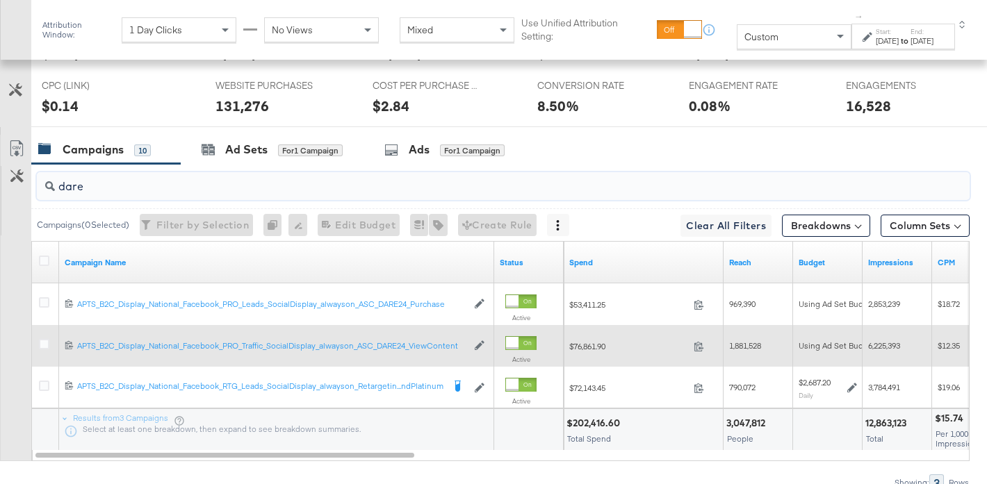
scroll to position [715, 0]
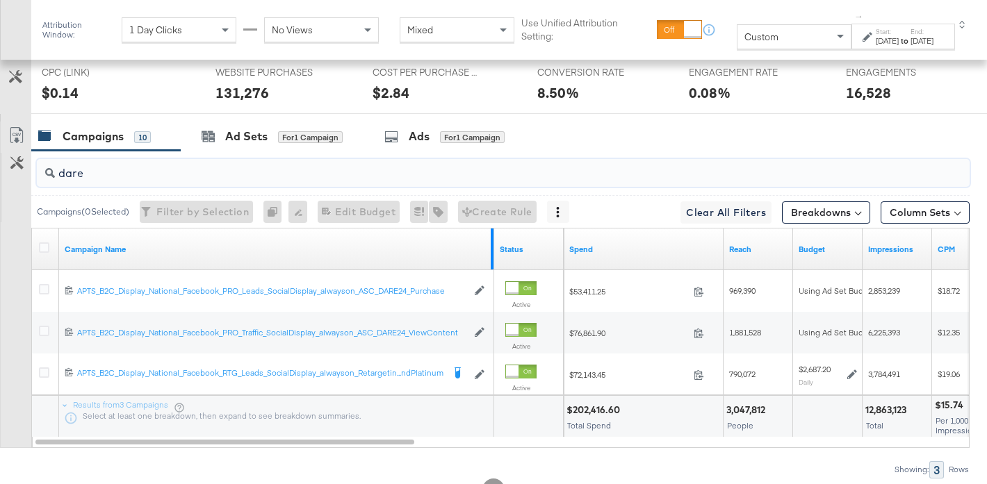
type input "dare"
drag, startPoint x: 490, startPoint y: 240, endPoint x: 578, endPoint y: 243, distance: 88.3
click at [32, 229] on div "Campaign Name Status Spend Reach Budget Impressions CPM" at bounding box center [32, 229] width 0 height 0
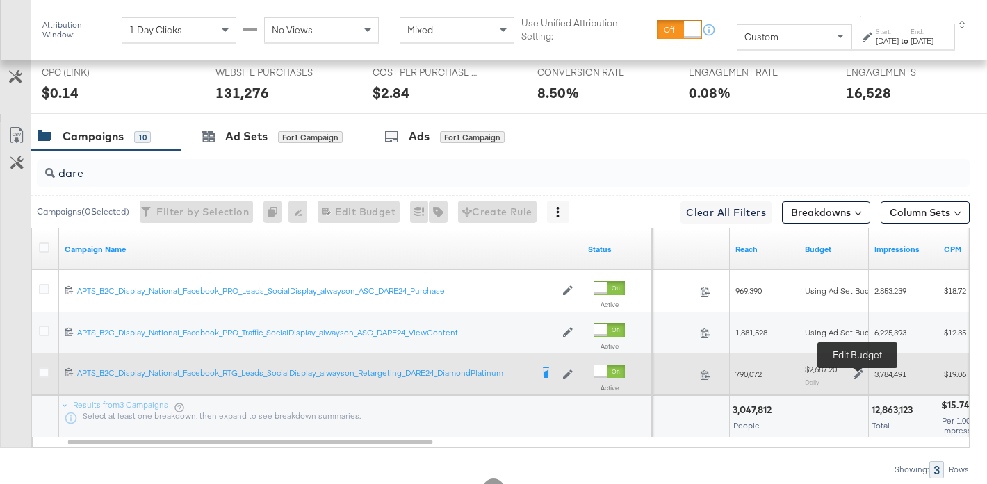
click at [854, 374] on icon at bounding box center [858, 375] width 10 height 10
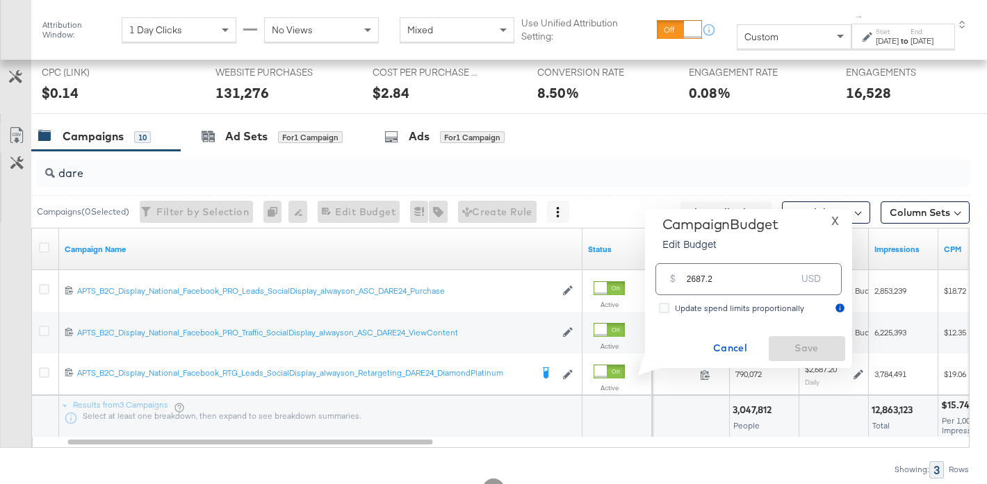
click at [736, 274] on input "2687.2" at bounding box center [742, 274] width 110 height 30
paste input "$3,105.86"
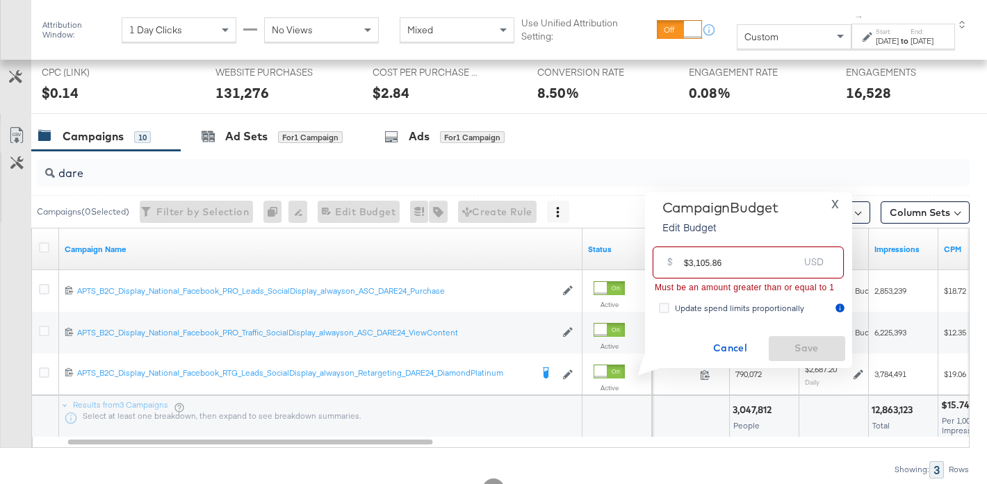
click at [697, 267] on input "$3,105.86" at bounding box center [741, 257] width 115 height 30
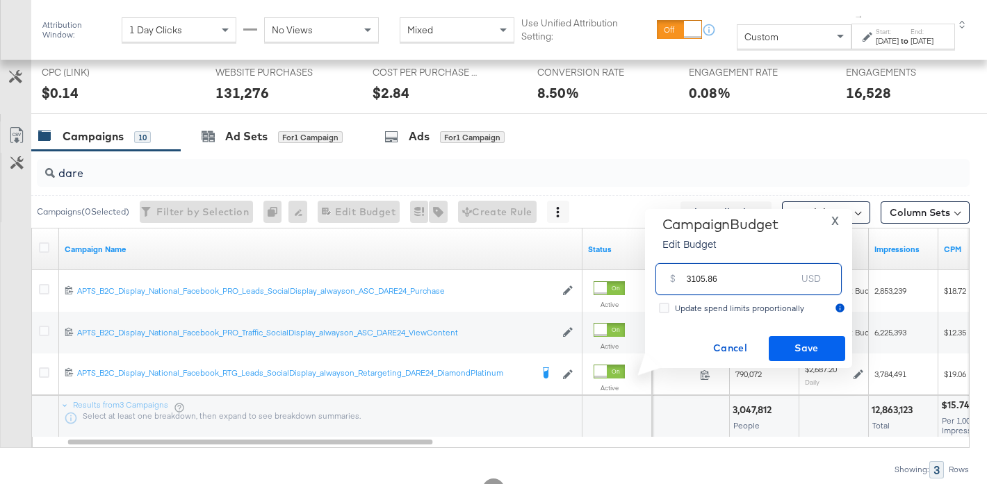
type input "3105.86"
click at [808, 341] on span "Save" at bounding box center [806, 348] width 65 height 17
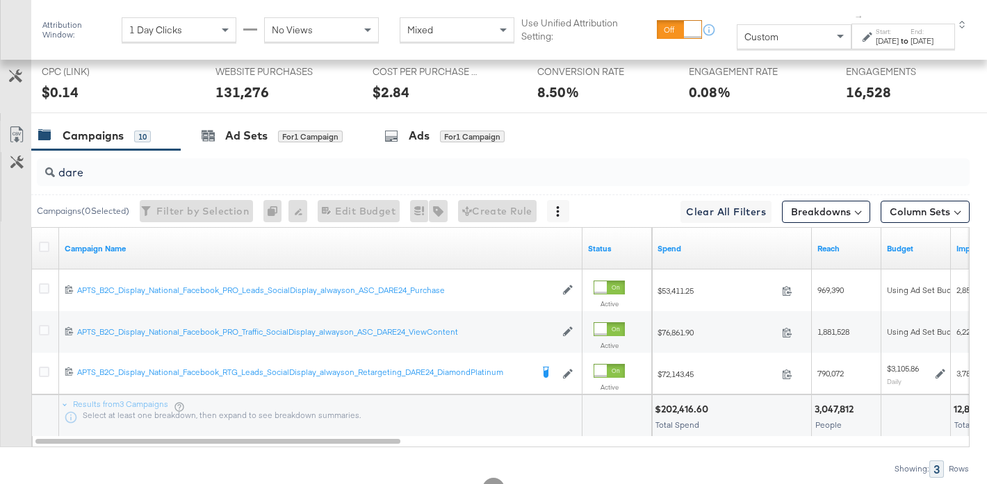
click at [92, 172] on input "dare" at bounding box center [471, 167] width 832 height 27
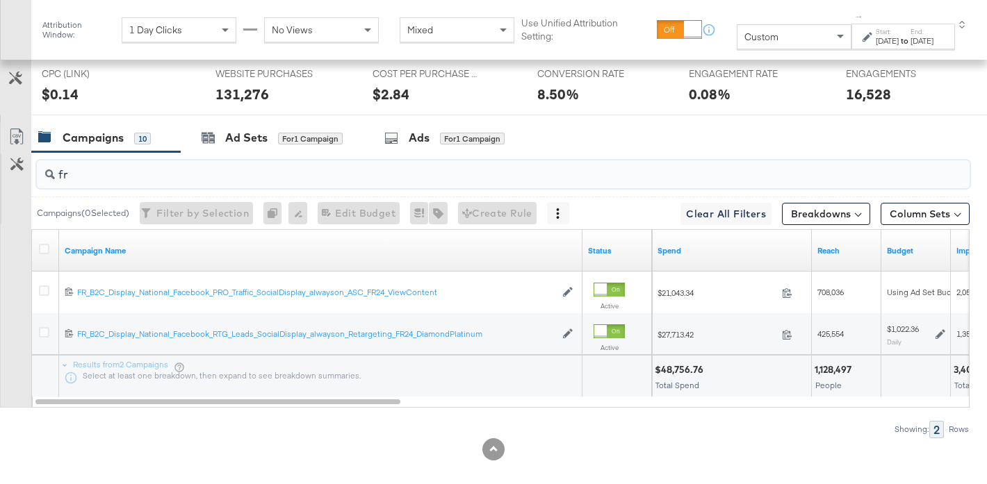
click at [83, 173] on input "fr" at bounding box center [471, 169] width 832 height 27
click at [753, 441] on div at bounding box center [493, 450] width 987 height 22
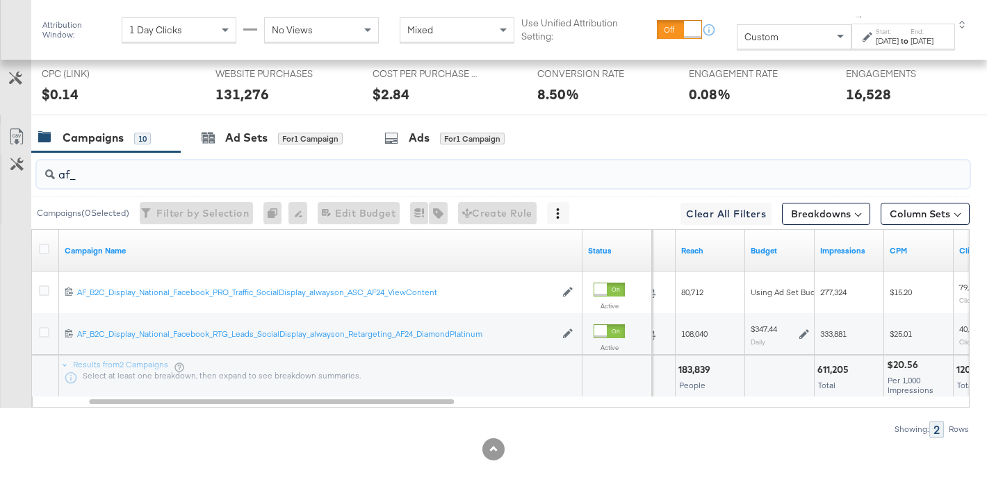
drag, startPoint x: 67, startPoint y: 171, endPoint x: 47, endPoint y: 172, distance: 20.2
click at [47, 172] on div "af_" at bounding box center [503, 175] width 933 height 28
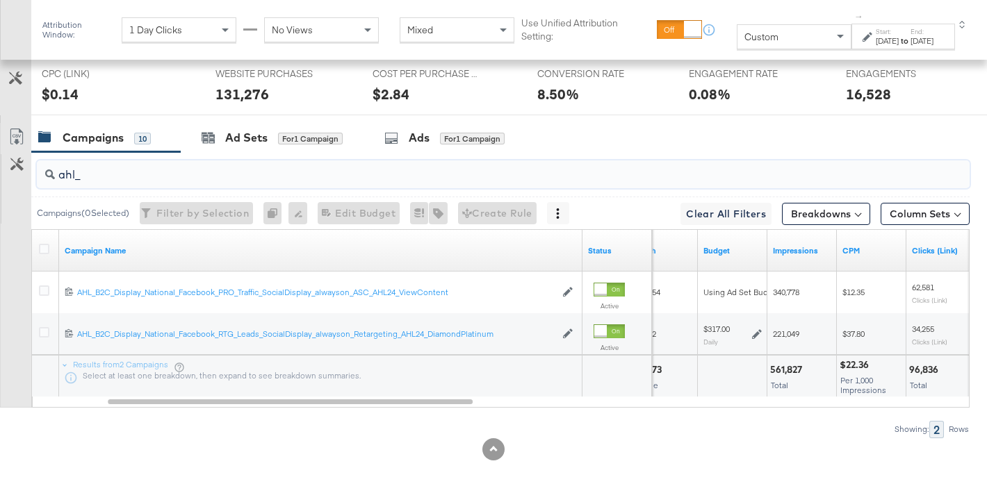
drag, startPoint x: 92, startPoint y: 176, endPoint x: 35, endPoint y: 172, distance: 57.1
click at [35, 172] on div "ahl_" at bounding box center [500, 174] width 938 height 44
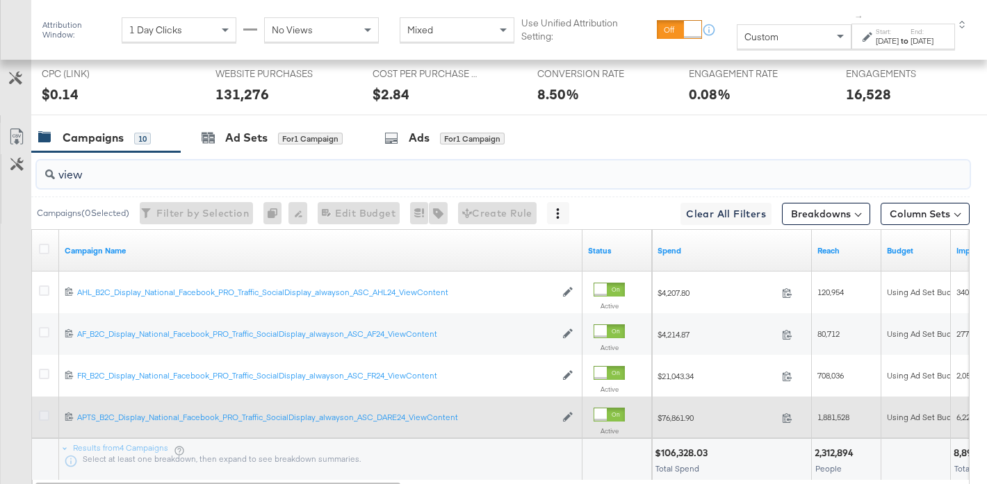
type input "view"
click at [44, 414] on icon at bounding box center [44, 416] width 10 height 10
click at [0, 0] on input "checkbox" at bounding box center [0, 0] width 0 height 0
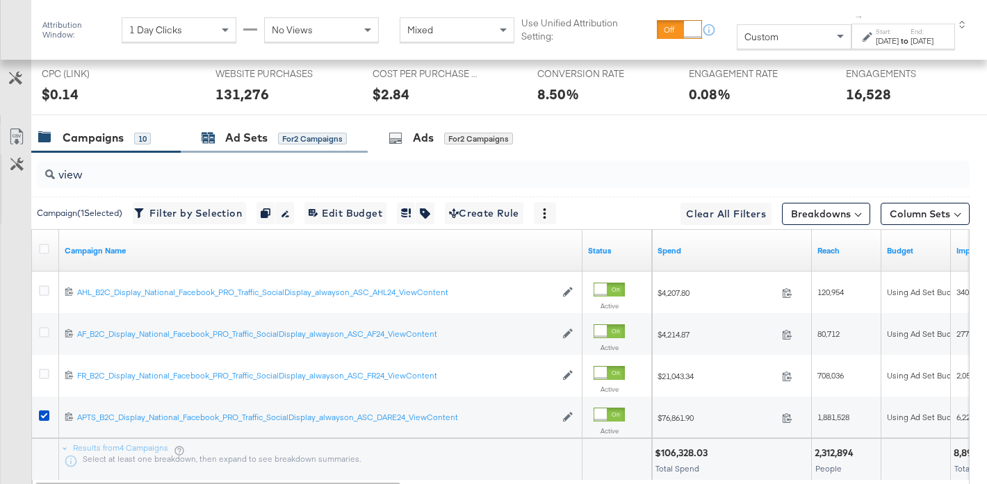
click at [268, 132] on div "Ad Sets for 2 Campaigns" at bounding box center [274, 138] width 145 height 16
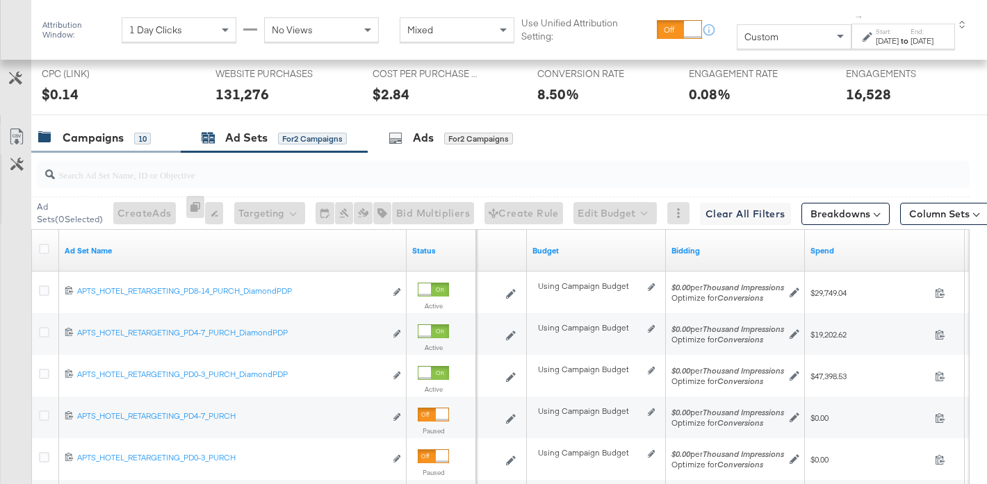
click at [101, 133] on div "Campaigns" at bounding box center [93, 138] width 61 height 16
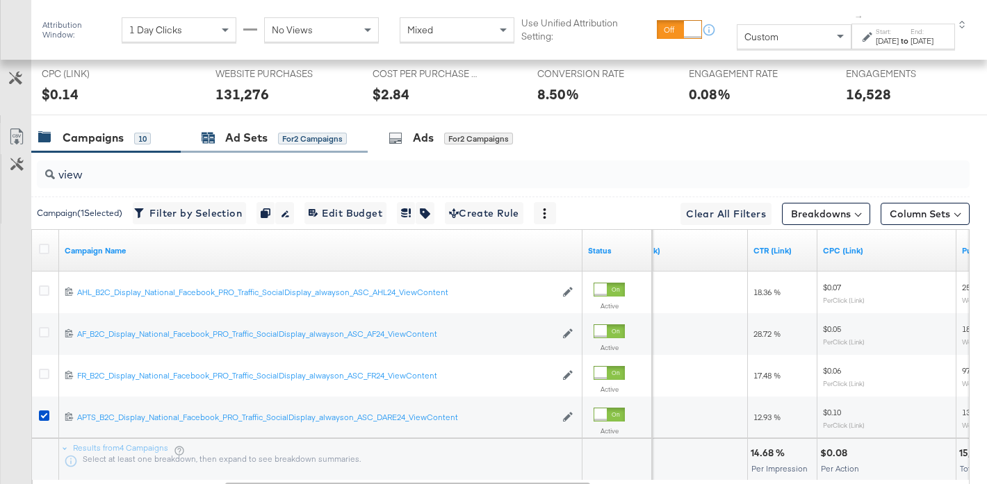
click at [241, 134] on div "Ad Sets" at bounding box center [246, 138] width 42 height 16
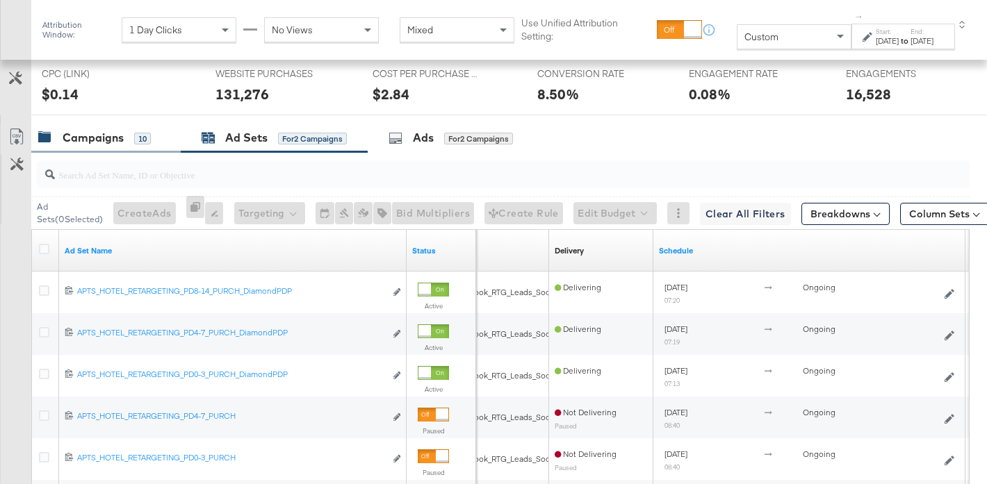
click at [123, 134] on div "Campaigns" at bounding box center [93, 138] width 61 height 16
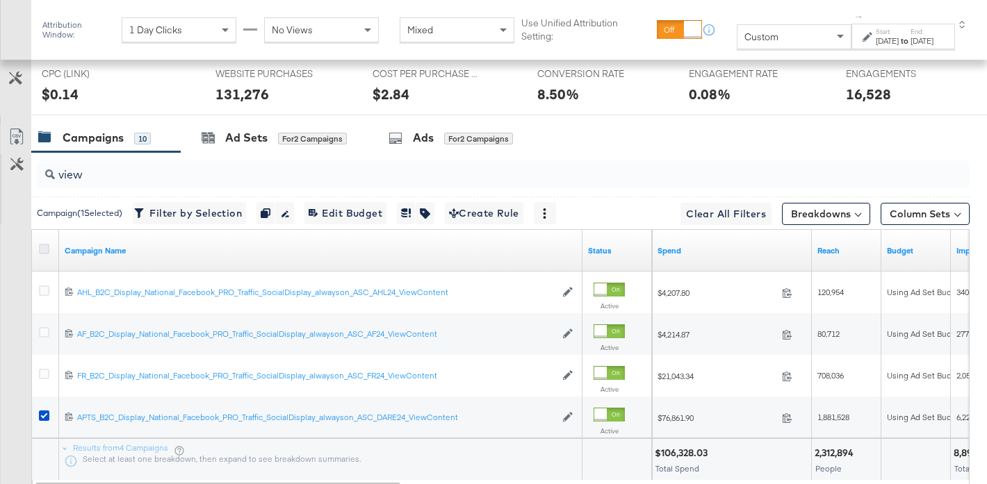
click at [44, 248] on icon at bounding box center [44, 249] width 10 height 10
click at [0, 0] on input "checkbox" at bounding box center [0, 0] width 0 height 0
click at [44, 248] on icon at bounding box center [44, 249] width 10 height 10
click at [0, 0] on input "checkbox" at bounding box center [0, 0] width 0 height 0
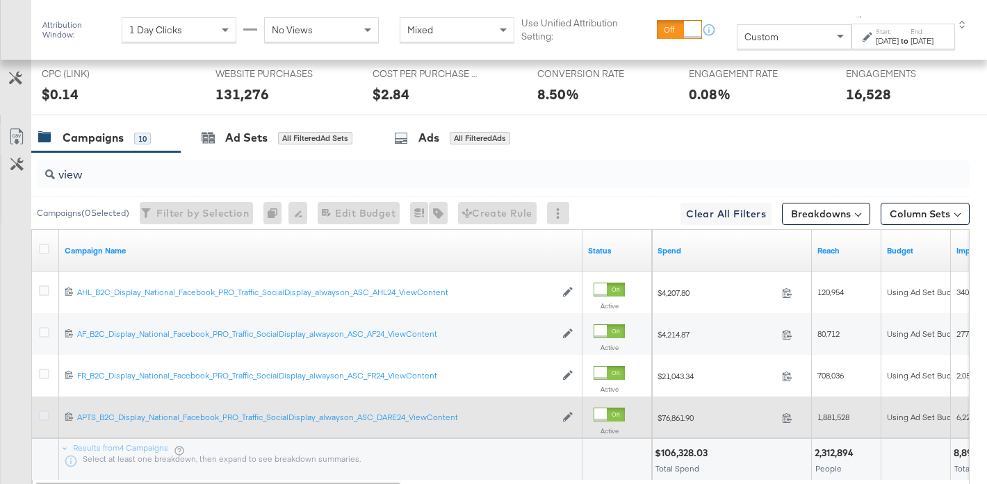
click at [41, 416] on icon at bounding box center [44, 416] width 10 height 10
click at [0, 0] on input "checkbox" at bounding box center [0, 0] width 0 height 0
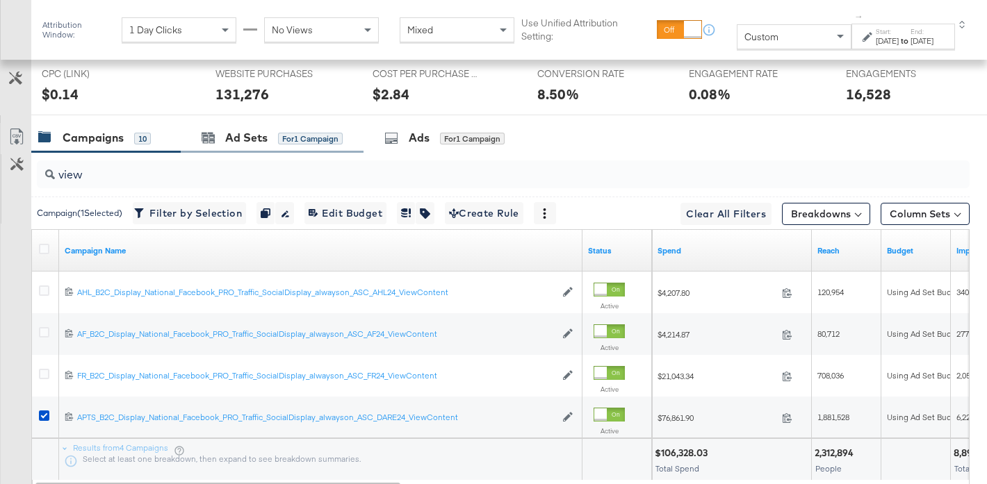
click at [251, 127] on div "Ad Sets for 1 Campaign" at bounding box center [272, 138] width 183 height 30
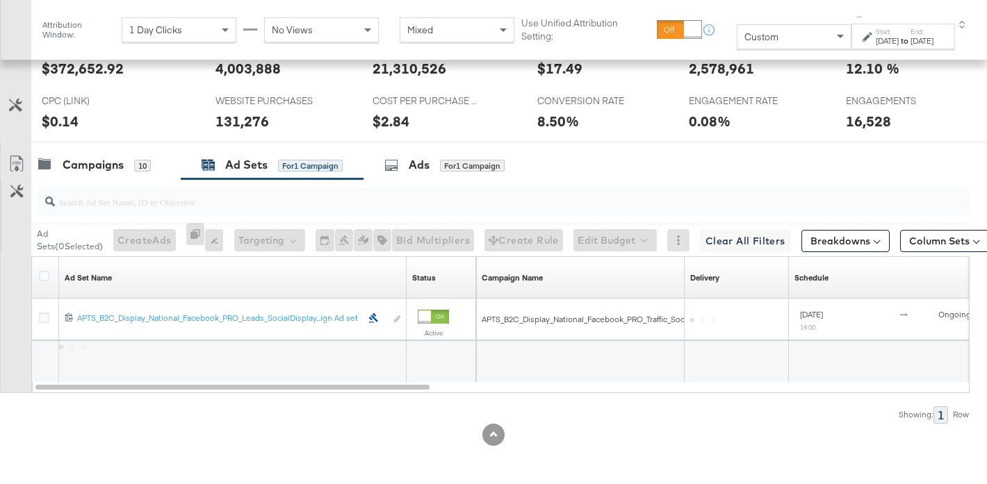
scroll to position [687, 0]
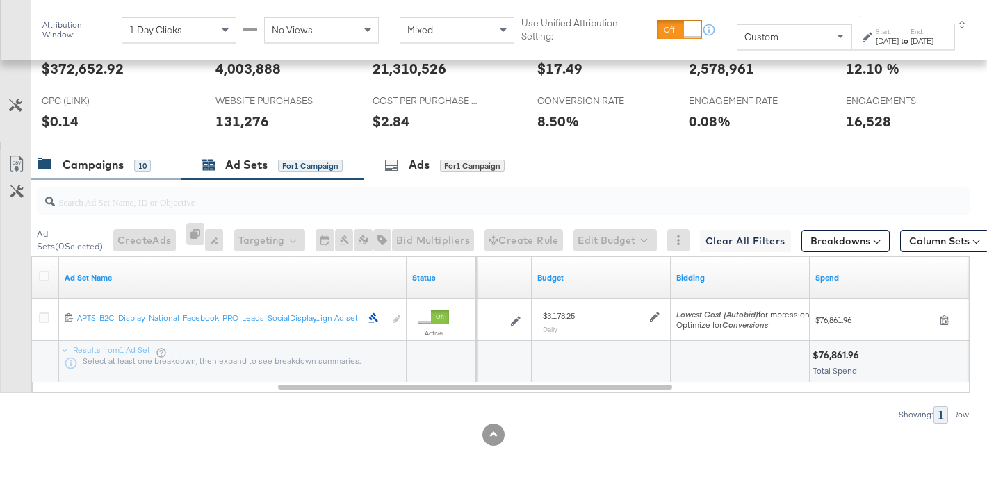
click at [106, 158] on div "Campaigns" at bounding box center [93, 165] width 61 height 16
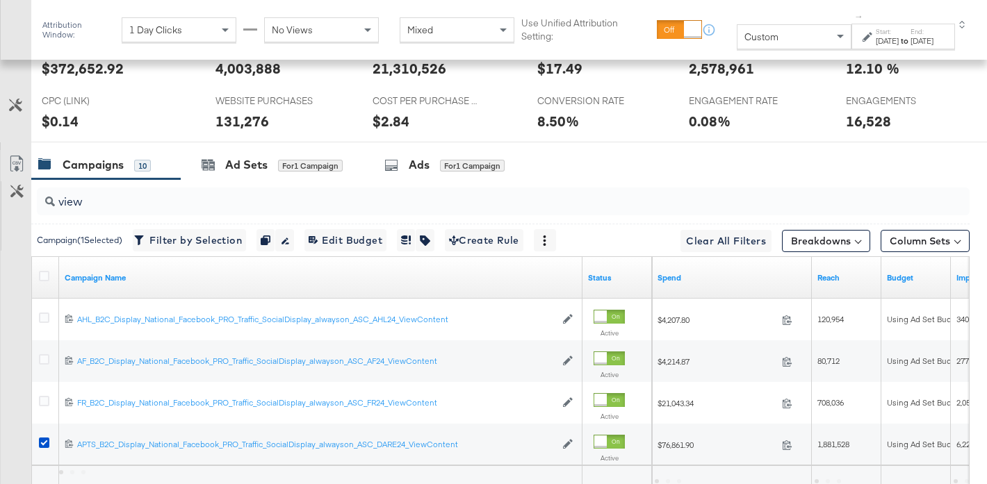
scroll to position [714, 0]
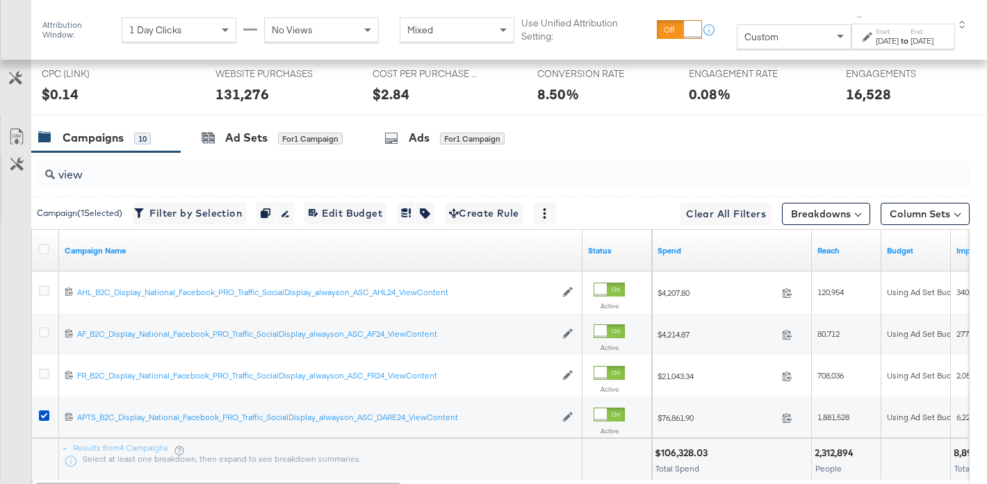
click at [134, 172] on input "view" at bounding box center [471, 169] width 832 height 27
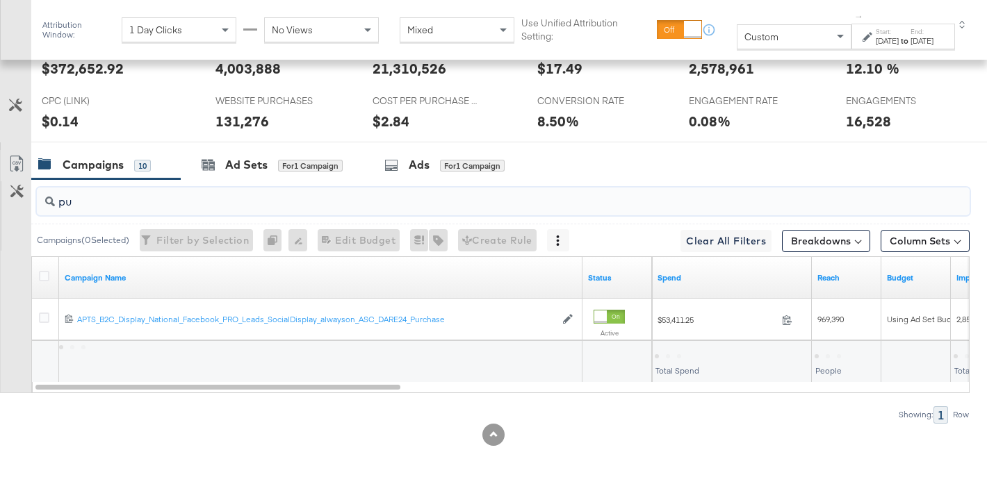
scroll to position [687, 0]
type input "purch"
click at [47, 274] on icon at bounding box center [44, 276] width 10 height 10
click at [0, 0] on input "checkbox" at bounding box center [0, 0] width 0 height 0
click at [47, 274] on icon at bounding box center [44, 276] width 10 height 10
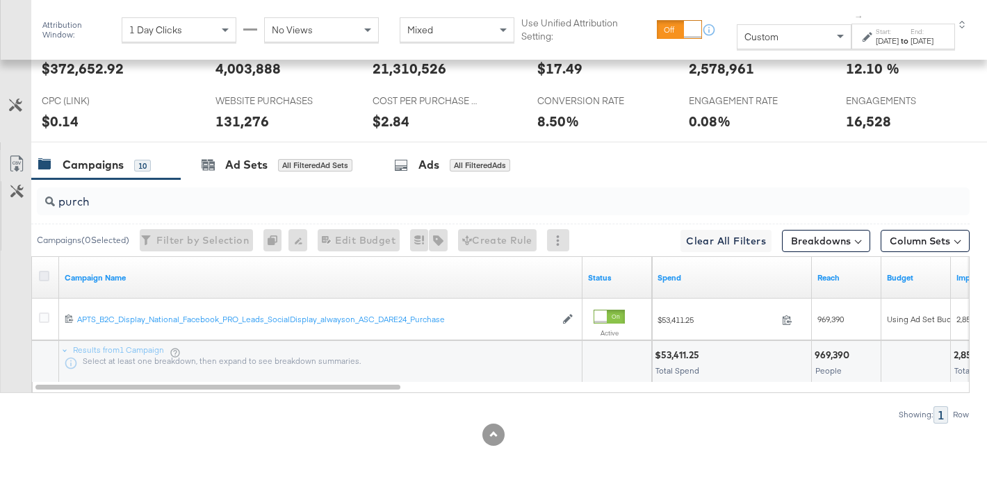
click at [0, 0] on input "checkbox" at bounding box center [0, 0] width 0 height 0
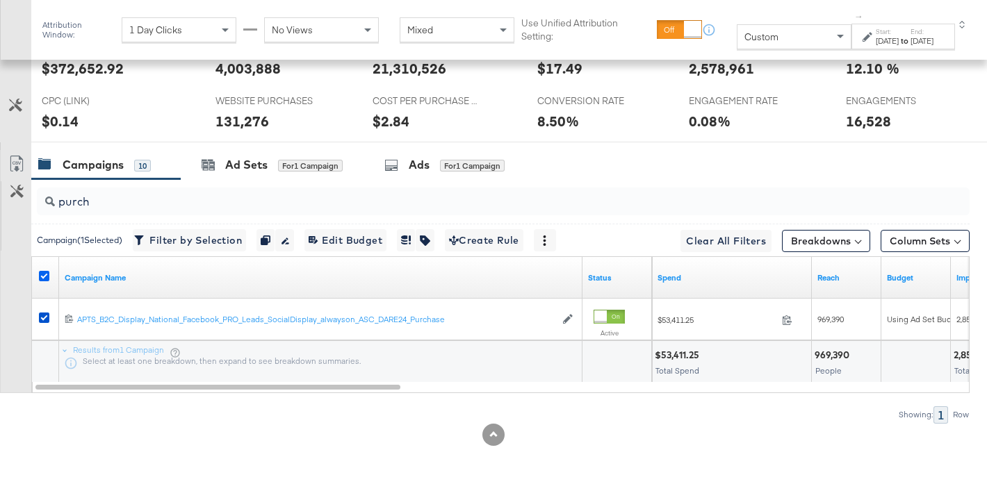
click at [47, 274] on icon at bounding box center [44, 276] width 10 height 10
click at [0, 0] on input "checkbox" at bounding box center [0, 0] width 0 height 0
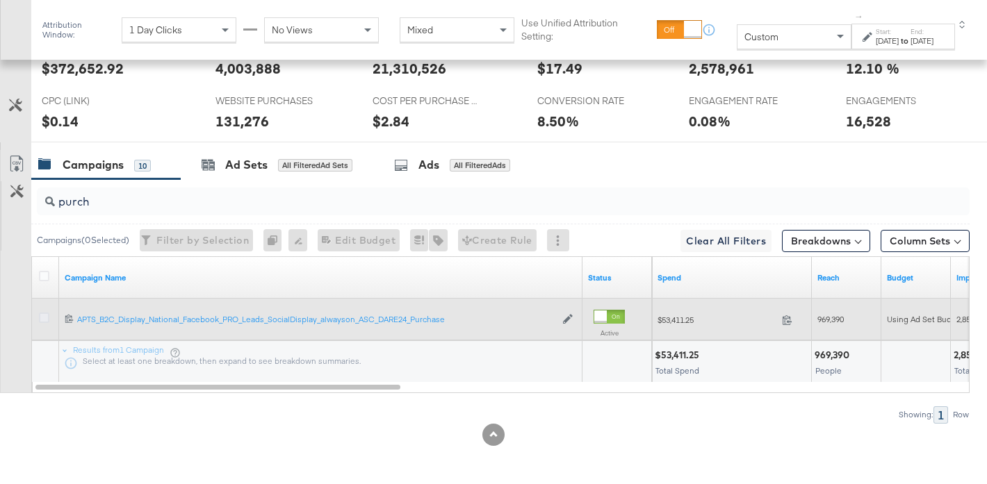
click at [44, 320] on icon at bounding box center [44, 318] width 10 height 10
click at [0, 0] on input "checkbox" at bounding box center [0, 0] width 0 height 0
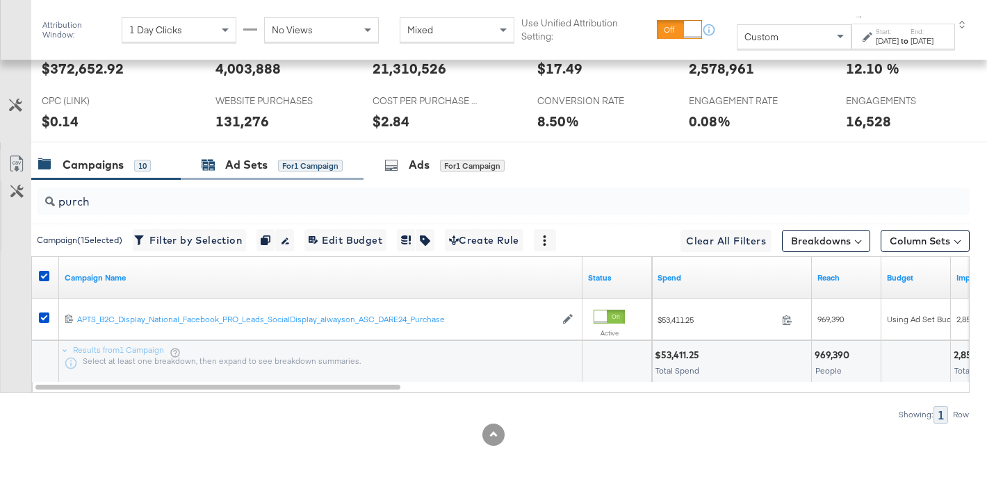
click at [247, 171] on div "Ad Sets" at bounding box center [246, 165] width 42 height 16
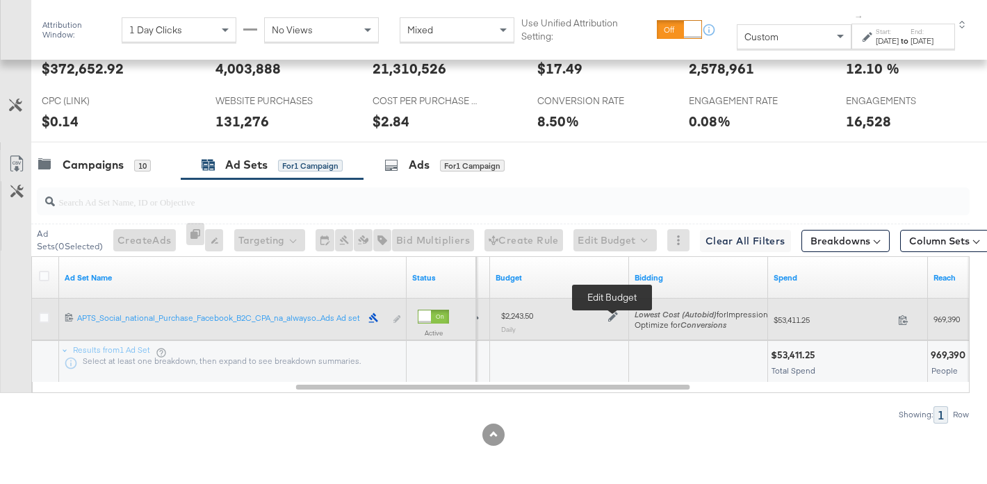
click at [608, 317] on icon at bounding box center [613, 317] width 10 height 10
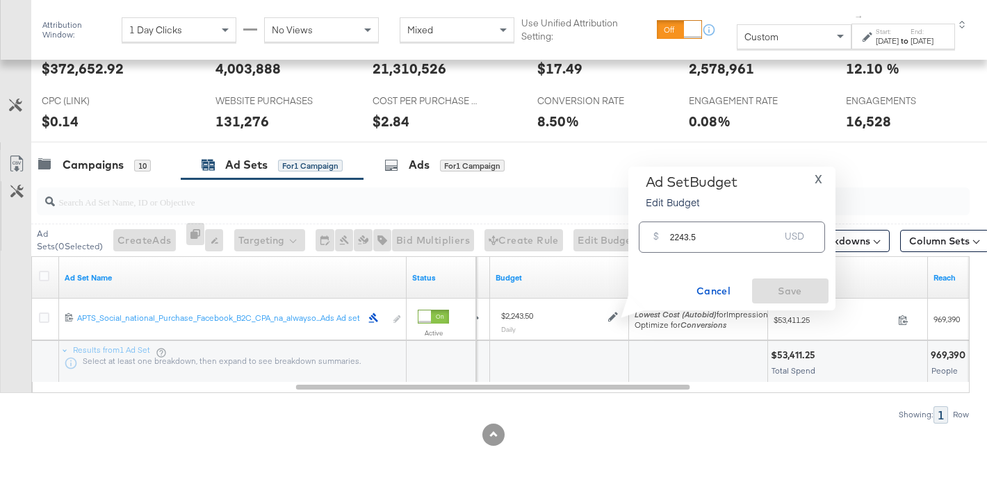
click at [725, 236] on input "2243.5" at bounding box center [725, 232] width 110 height 30
paste input "$2,197.44"
type input "2197.44"
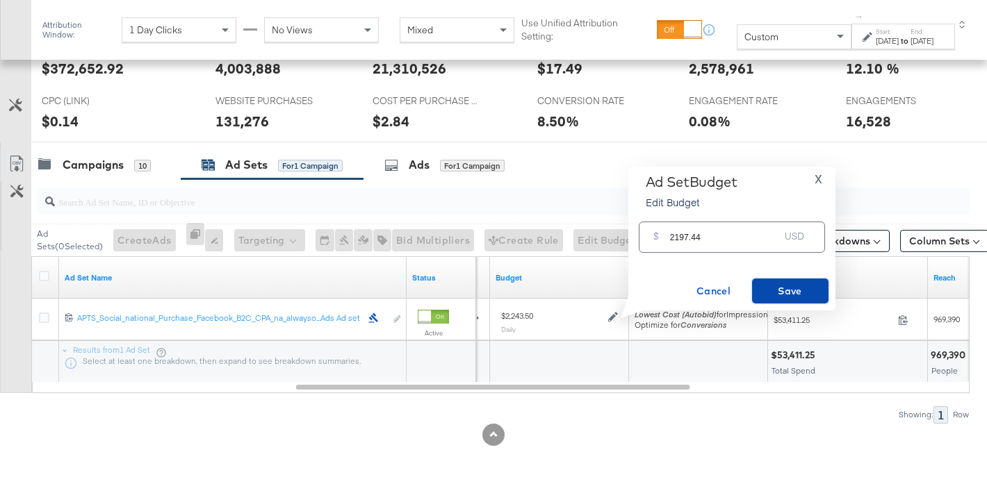
click at [813, 298] on span "Save" at bounding box center [790, 291] width 65 height 17
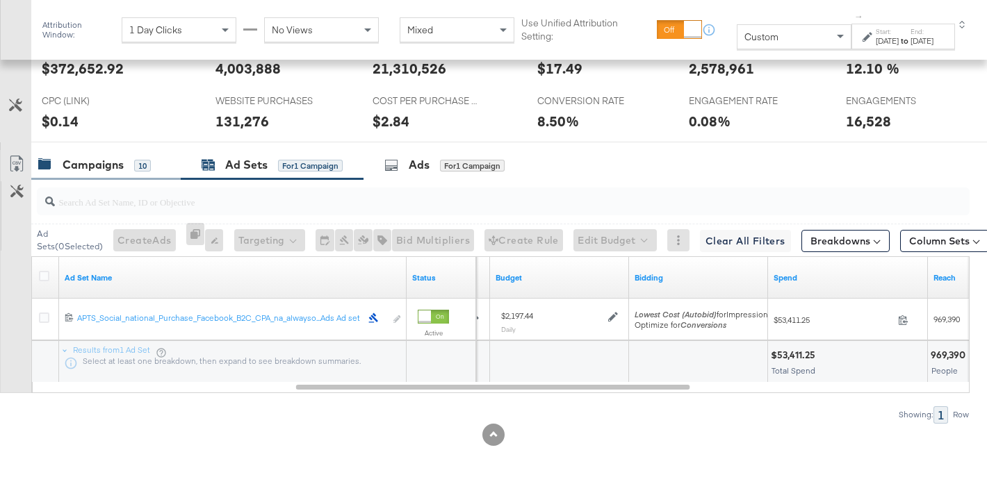
click at [120, 165] on div "Campaigns" at bounding box center [93, 165] width 61 height 16
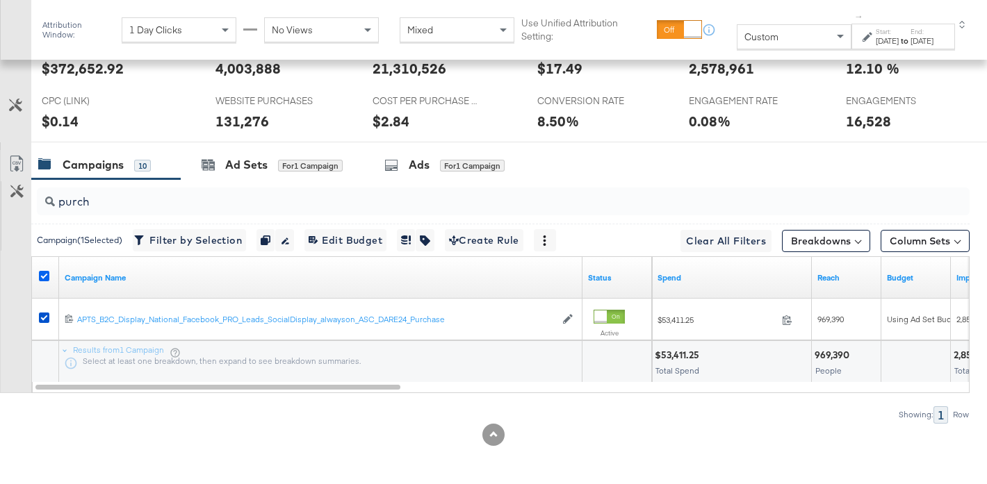
click at [39, 277] on icon at bounding box center [44, 276] width 10 height 10
click at [0, 0] on input "checkbox" at bounding box center [0, 0] width 0 height 0
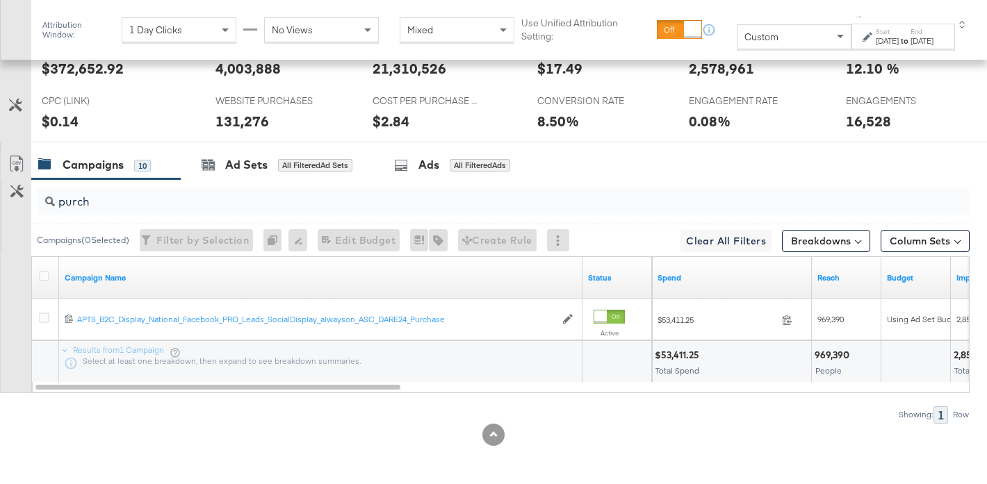
click at [97, 196] on input "purch" at bounding box center [471, 196] width 832 height 27
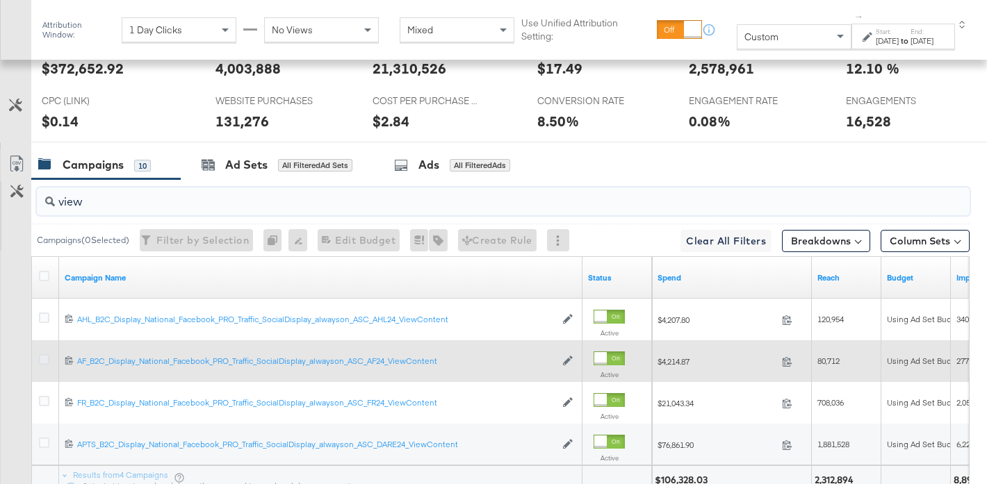
type input "view"
click at [41, 361] on icon at bounding box center [44, 359] width 10 height 10
click at [0, 0] on input "checkbox" at bounding box center [0, 0] width 0 height 0
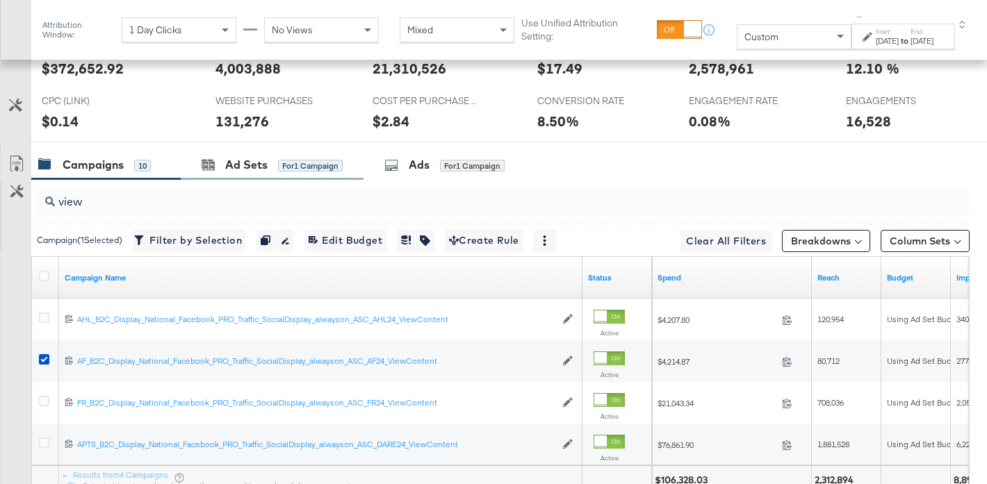
click at [221, 173] on div "Ad Sets for 1 Campaign" at bounding box center [272, 165] width 183 height 30
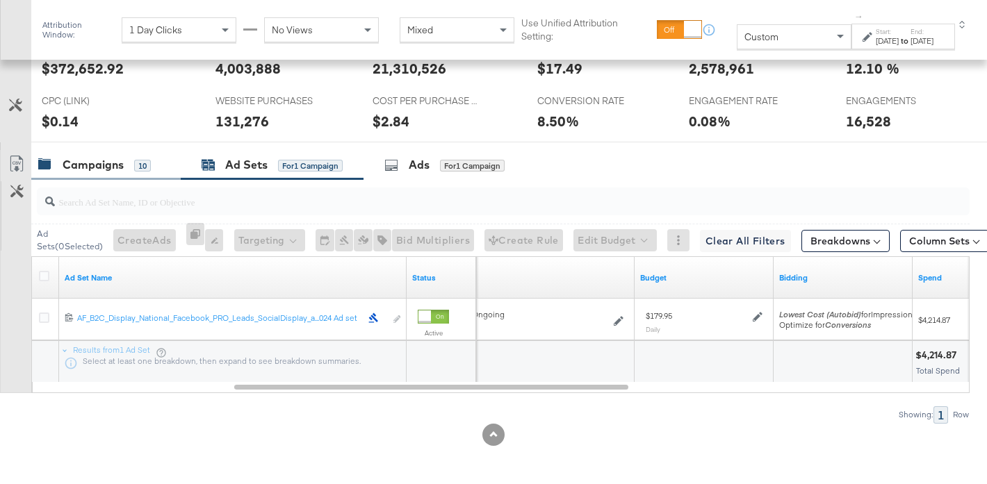
click at [114, 167] on div "Campaigns" at bounding box center [93, 165] width 61 height 16
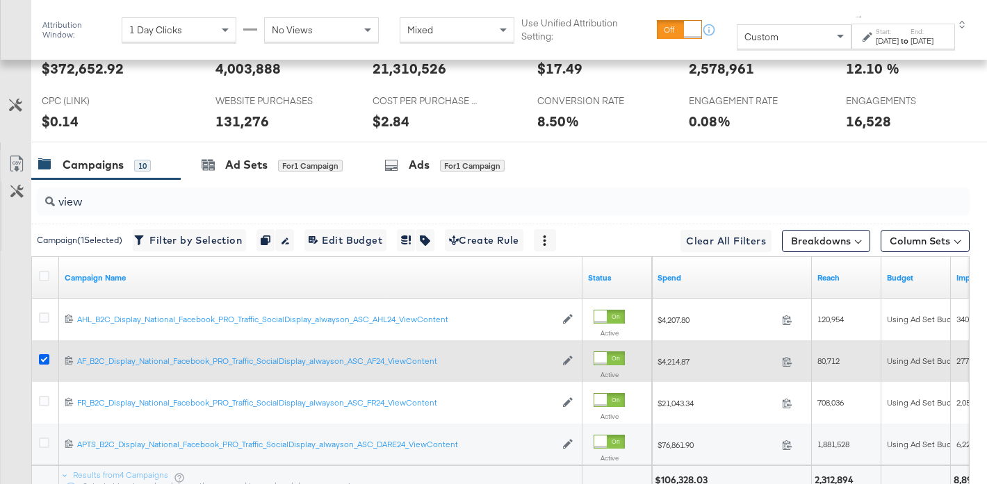
click at [46, 354] on icon at bounding box center [44, 359] width 10 height 10
click at [0, 0] on input "checkbox" at bounding box center [0, 0] width 0 height 0
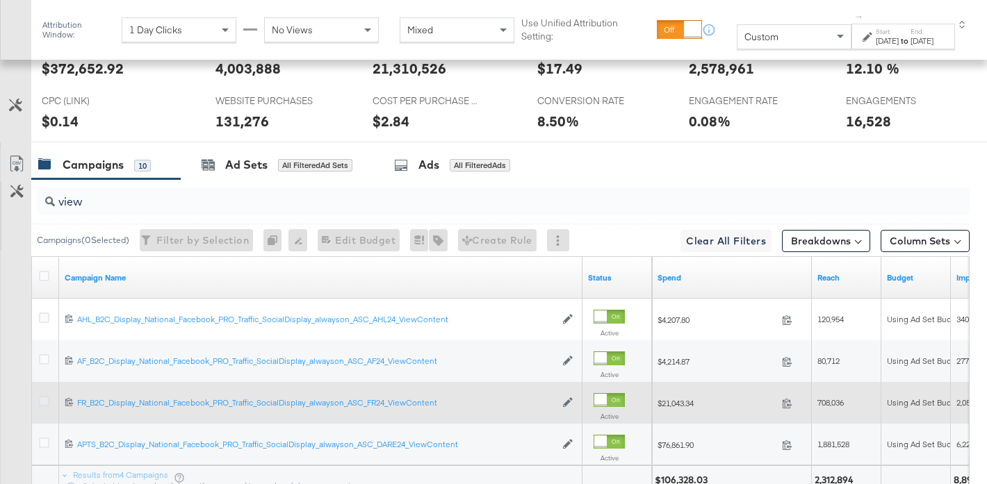
click at [40, 399] on icon at bounding box center [44, 401] width 10 height 10
click at [0, 0] on input "checkbox" at bounding box center [0, 0] width 0 height 0
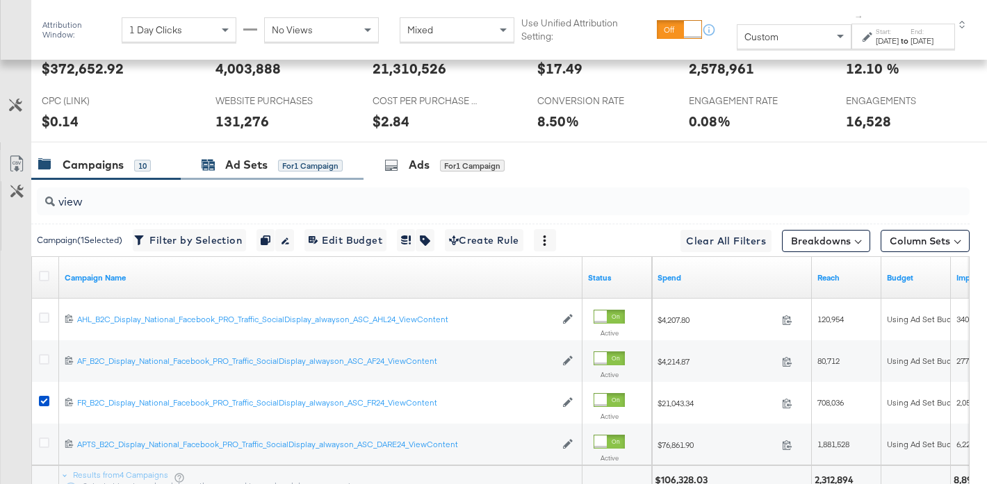
click at [208, 172] on div "Ad Sets for 1 Campaign" at bounding box center [272, 165] width 141 height 16
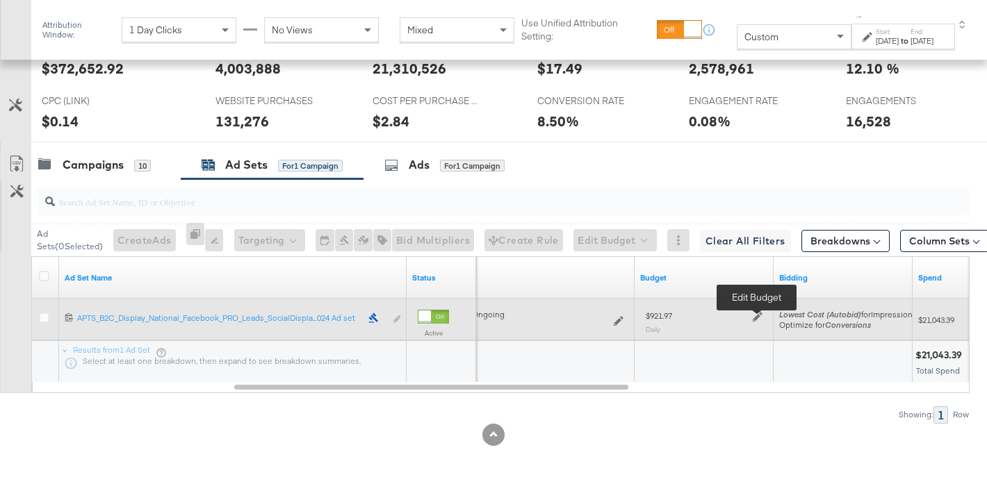
click at [753, 316] on icon at bounding box center [758, 317] width 10 height 10
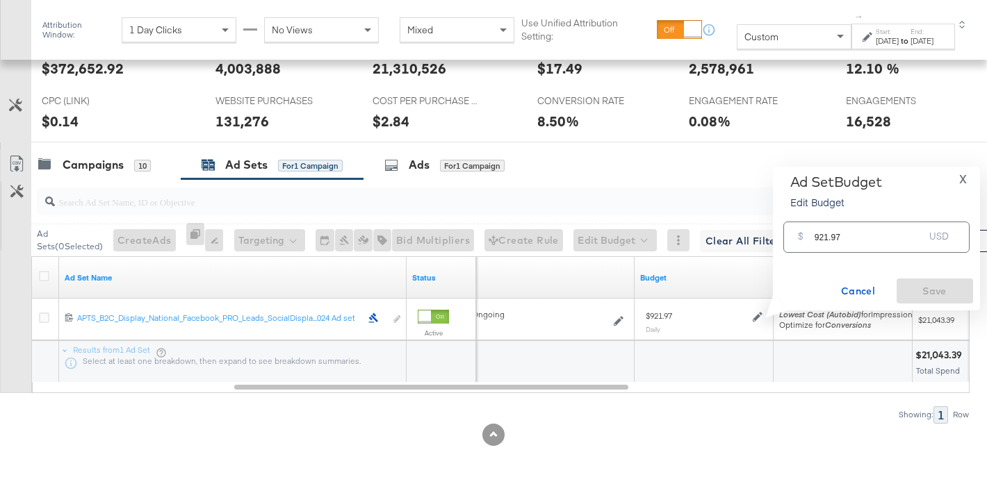
click at [844, 241] on input "921.97" at bounding box center [870, 232] width 110 height 30
paste input "$906.75"
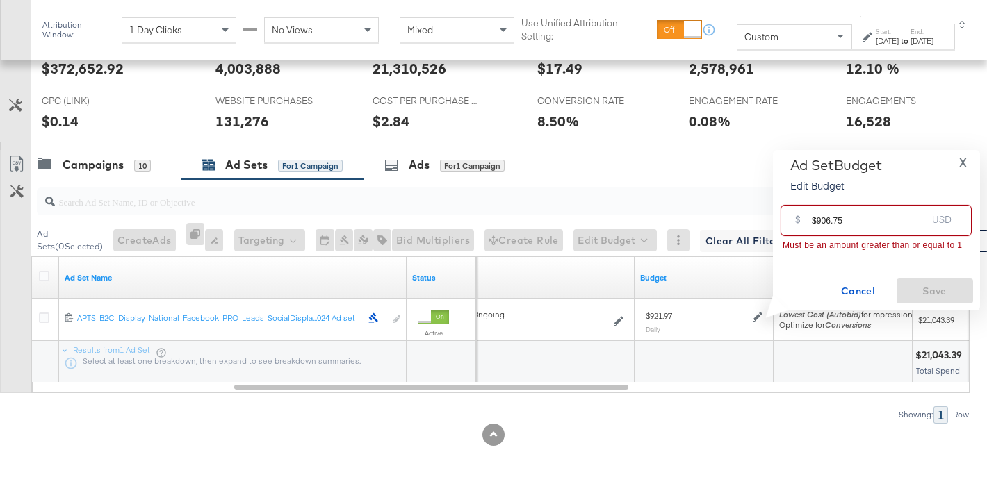
click at [817, 222] on input "$906.75" at bounding box center [869, 215] width 115 height 30
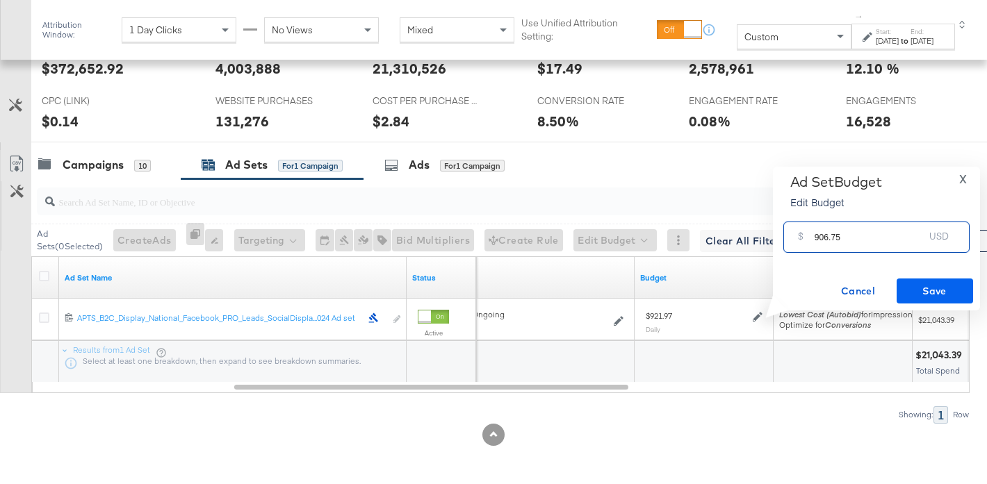
type input "906.75"
click at [929, 289] on span "Save" at bounding box center [934, 291] width 65 height 17
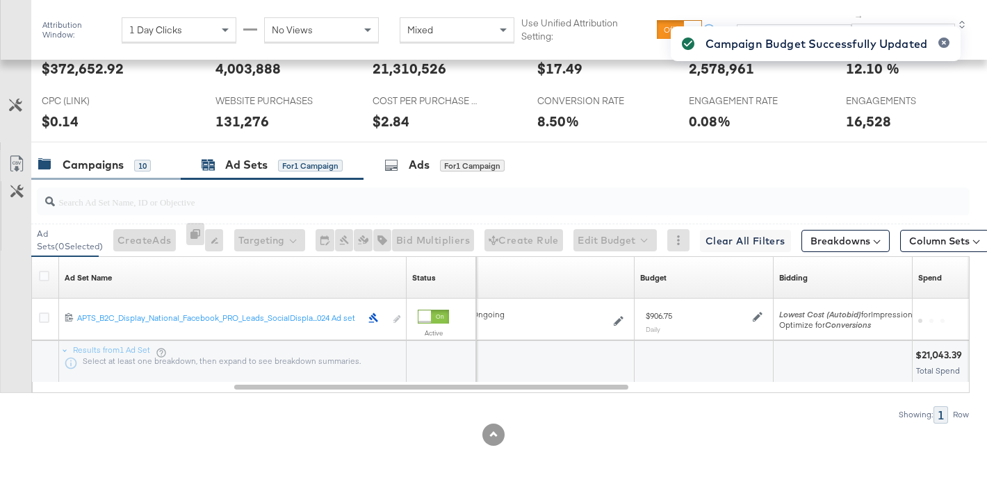
click at [98, 161] on div "Campaigns" at bounding box center [93, 165] width 61 height 16
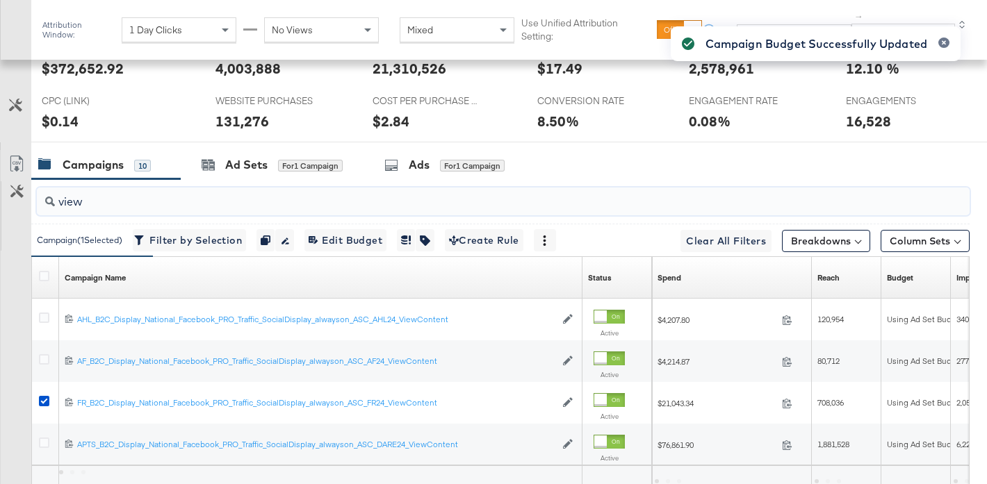
click at [170, 203] on input "view" at bounding box center [471, 196] width 832 height 27
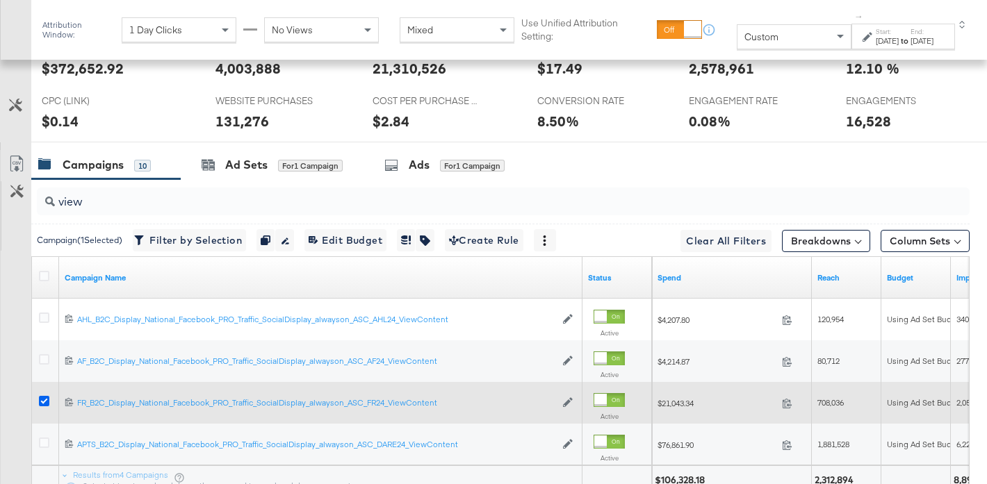
click at [40, 402] on icon at bounding box center [44, 401] width 10 height 10
click at [0, 0] on input "checkbox" at bounding box center [0, 0] width 0 height 0
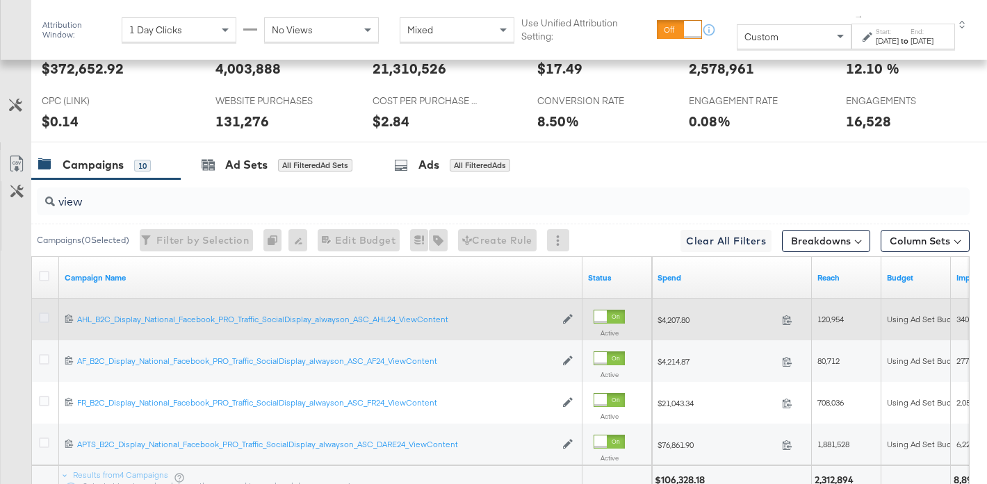
click at [44, 316] on icon at bounding box center [44, 318] width 10 height 10
click at [0, 0] on input "checkbox" at bounding box center [0, 0] width 0 height 0
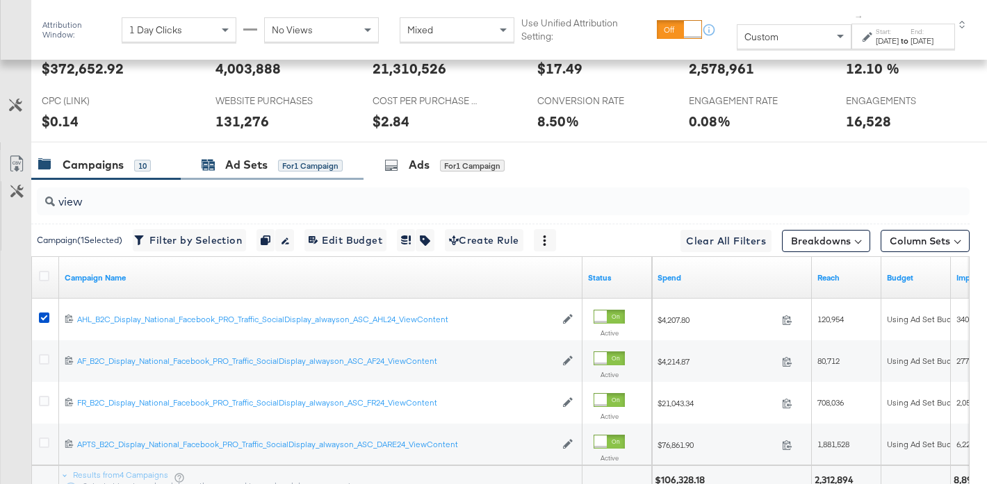
click at [264, 163] on div "Ad Sets" at bounding box center [246, 165] width 42 height 16
